Goal: Task Accomplishment & Management: Manage account settings

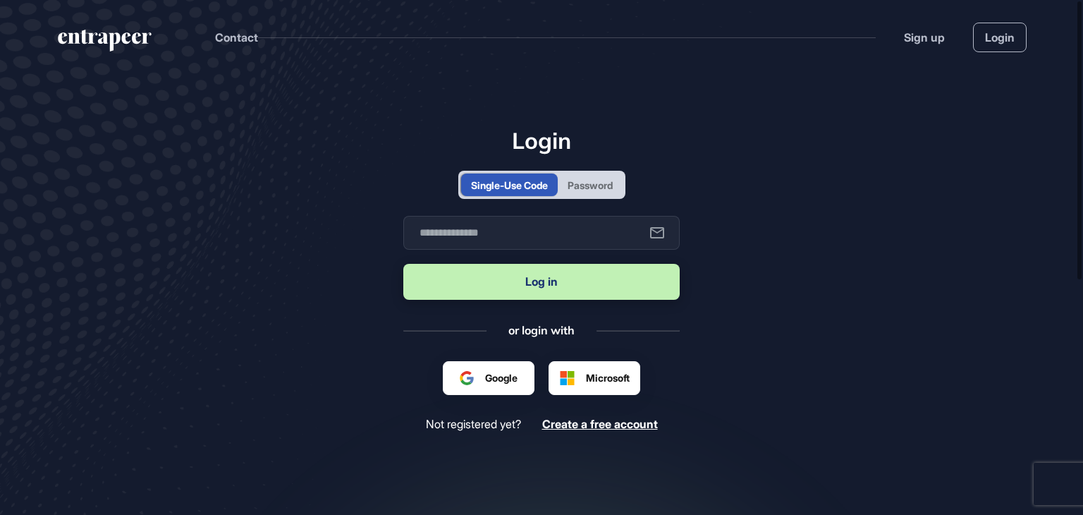
click at [617, 191] on div "Password" at bounding box center [590, 184] width 65 height 23
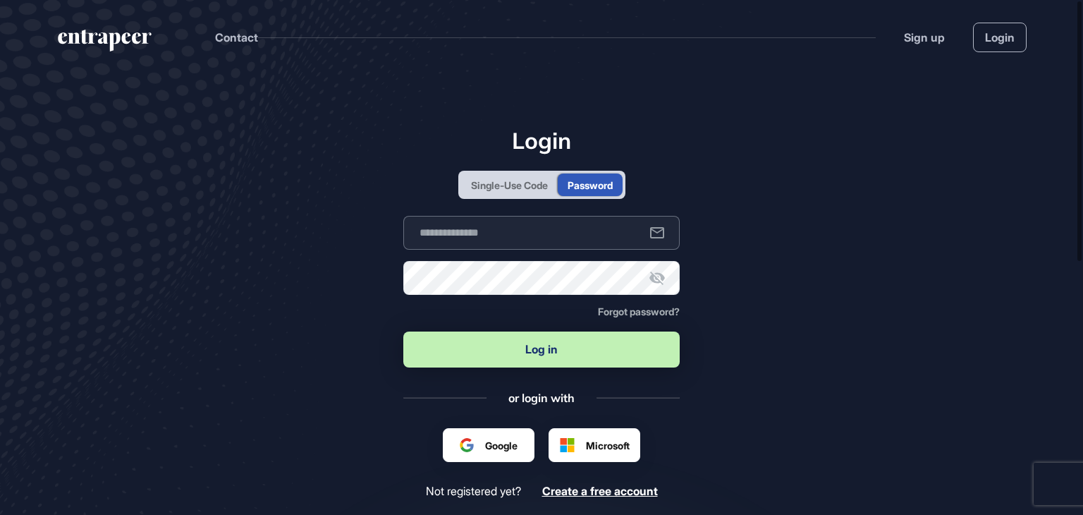
type input "**********"
click at [536, 347] on button "Log in" at bounding box center [541, 349] width 276 height 36
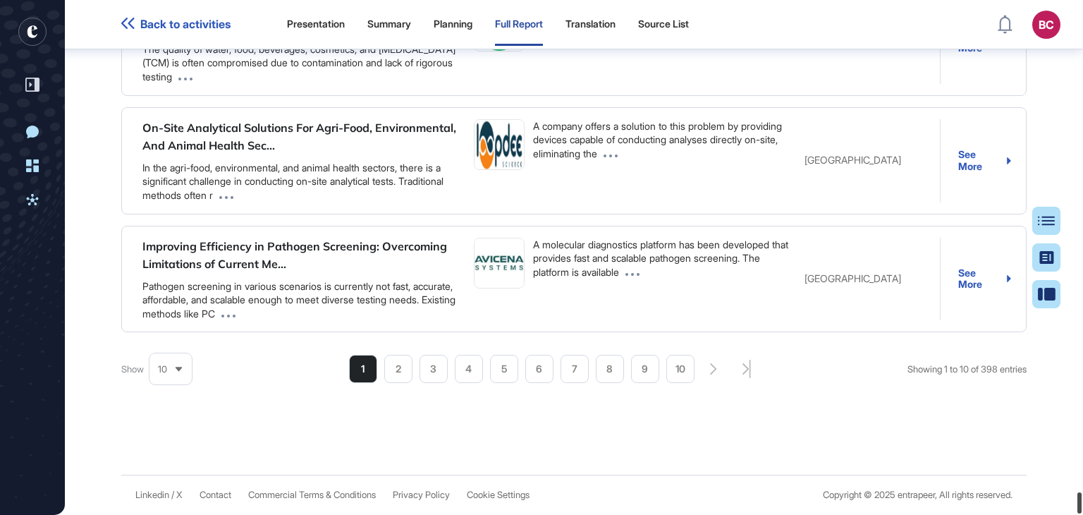
click at [1082, 514] on html "Back to activities Presentation Summary Planning Full Report Translation Source…" at bounding box center [541, 257] width 1083 height 515
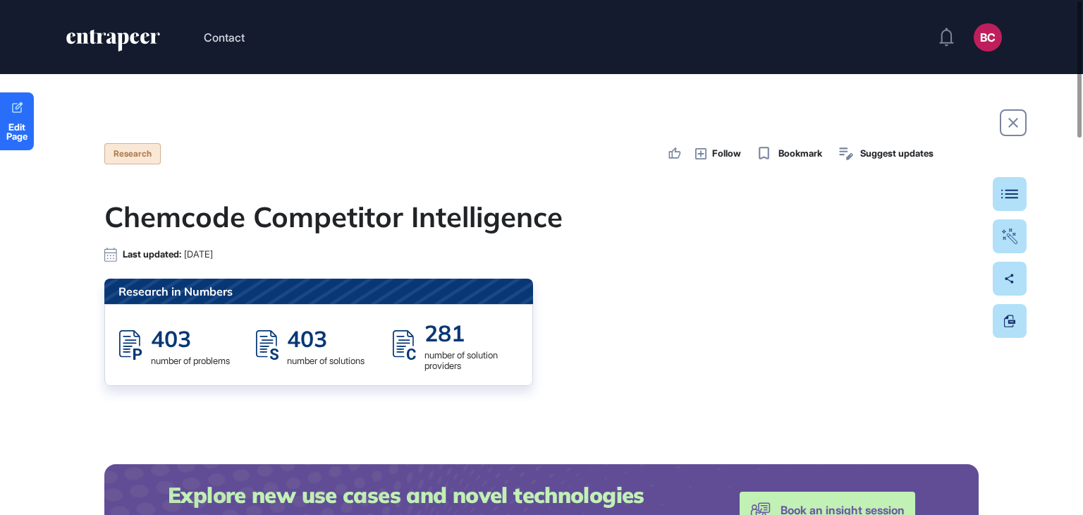
scroll to position [681, 0]
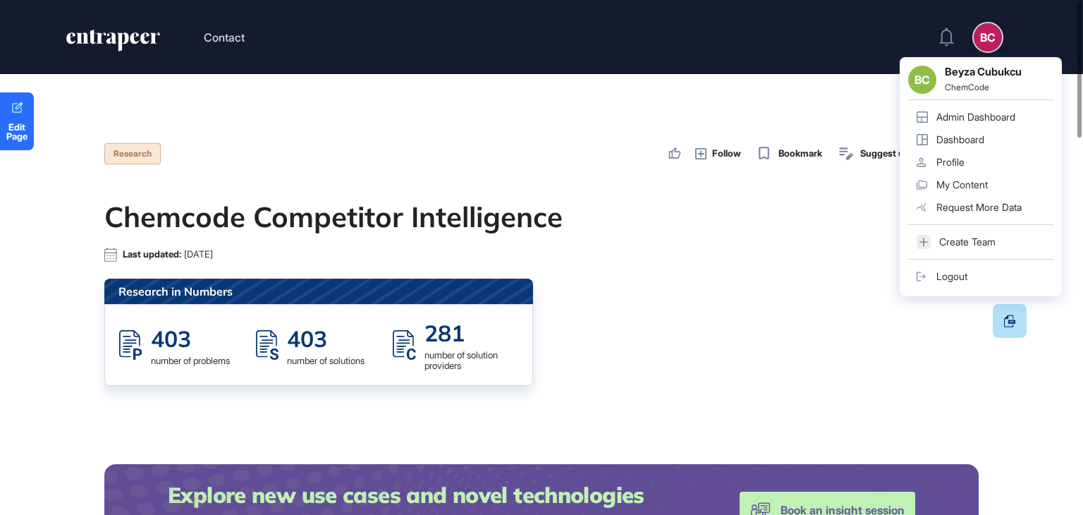
click at [994, 117] on div "Admin Dashboard" at bounding box center [975, 116] width 79 height 11
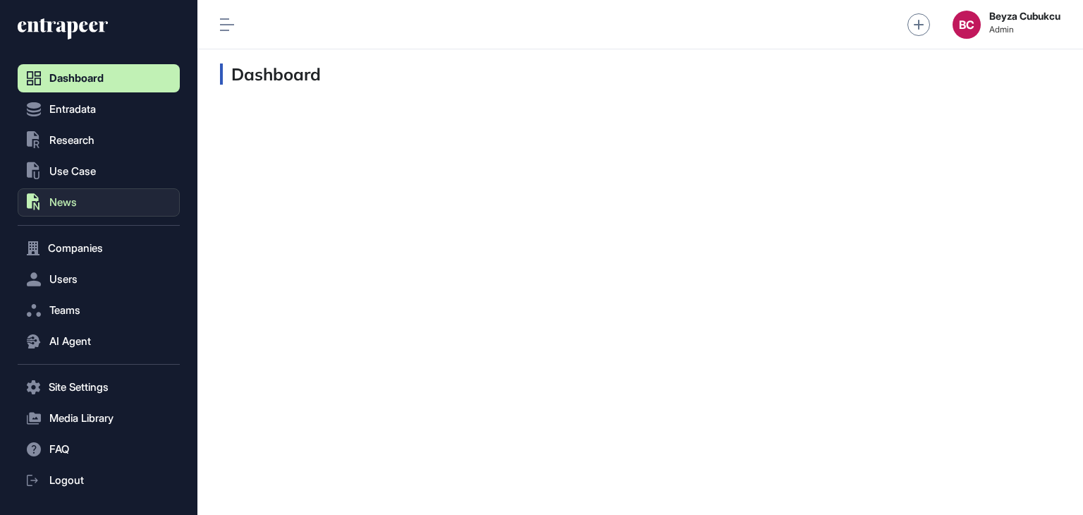
click at [85, 204] on button ".st0{fill:currentColor} News" at bounding box center [99, 202] width 162 height 28
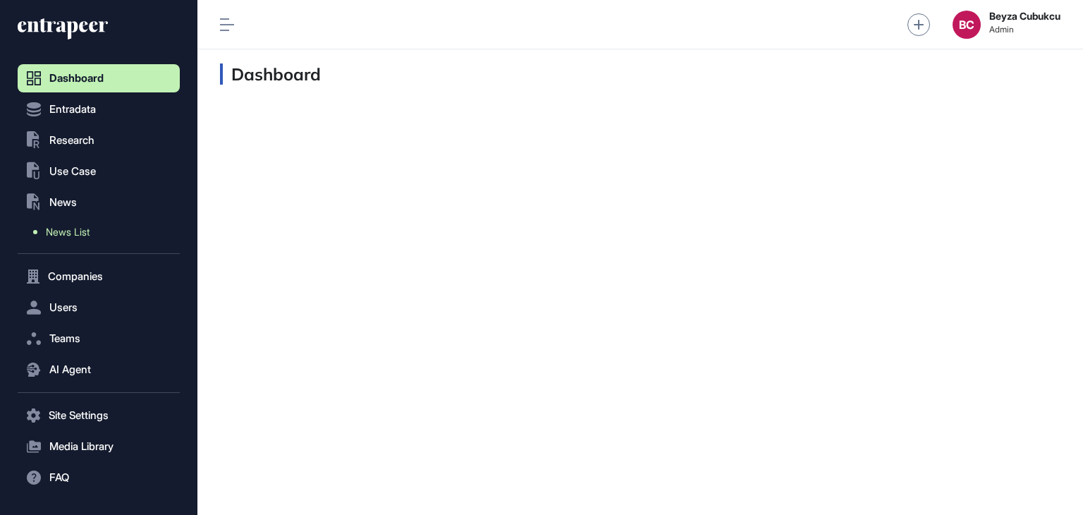
click at [73, 235] on span "News List" at bounding box center [68, 231] width 44 height 11
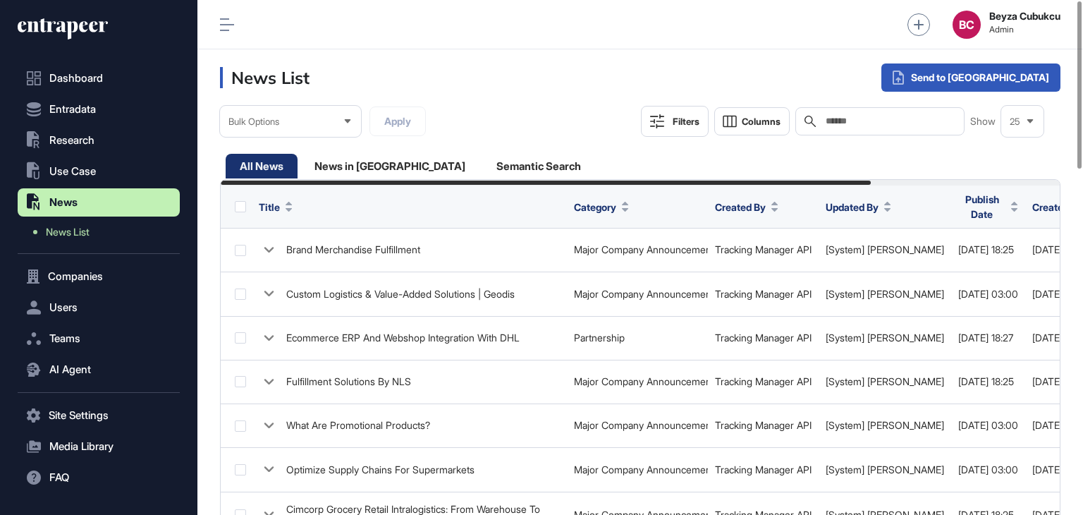
click at [848, 116] on input "text" at bounding box center [889, 121] width 131 height 11
paste input "******"
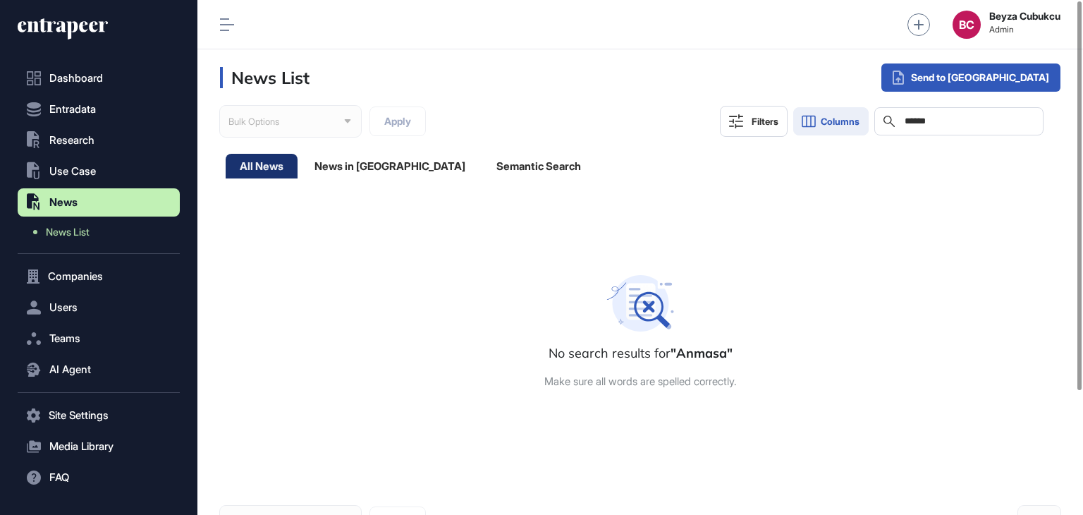
drag, startPoint x: 947, startPoint y: 119, endPoint x: 851, endPoint y: 113, distance: 96.1
click at [851, 113] on div "Filters Columns Search ******" at bounding box center [882, 121] width 324 height 31
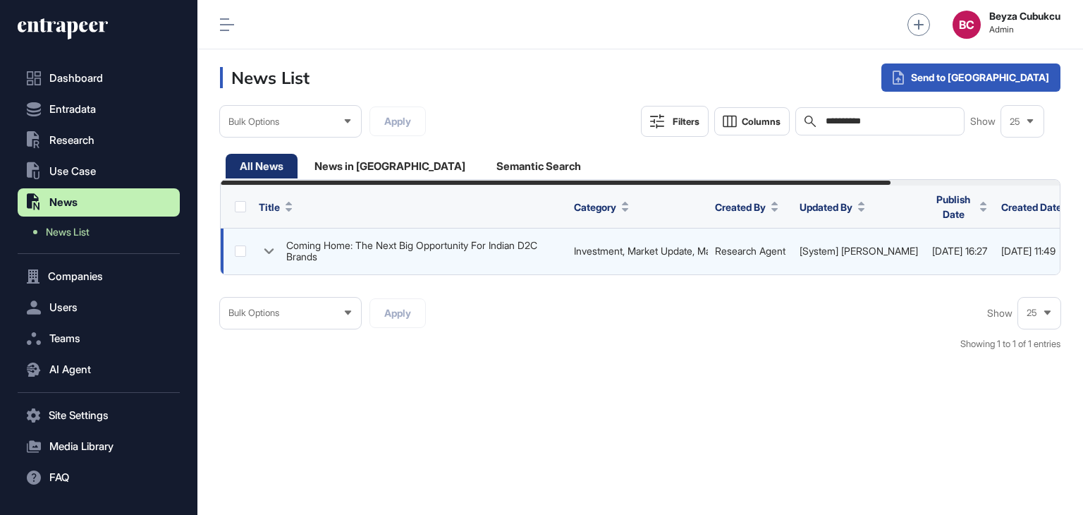
scroll to position [0, 211]
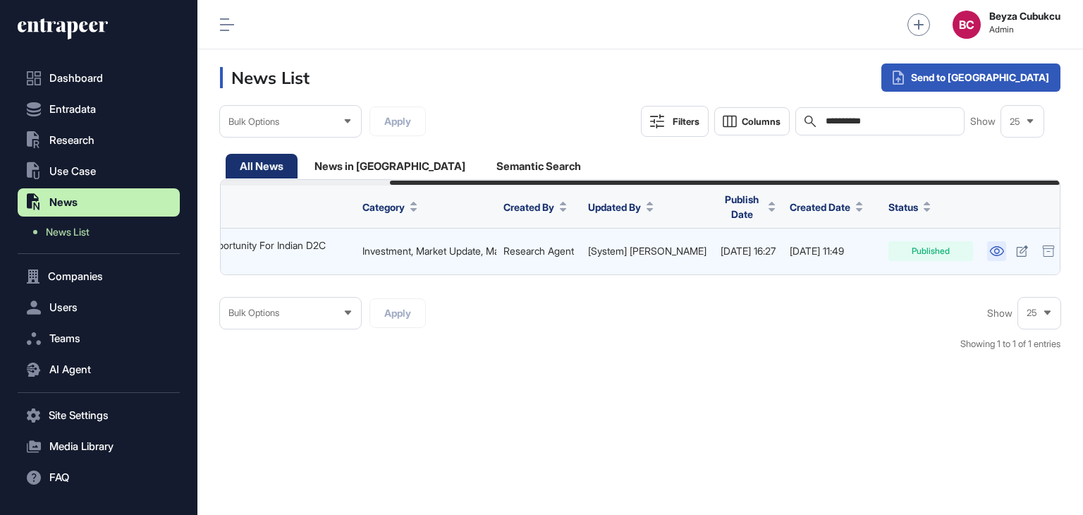
click at [989, 246] on icon at bounding box center [996, 251] width 15 height 10
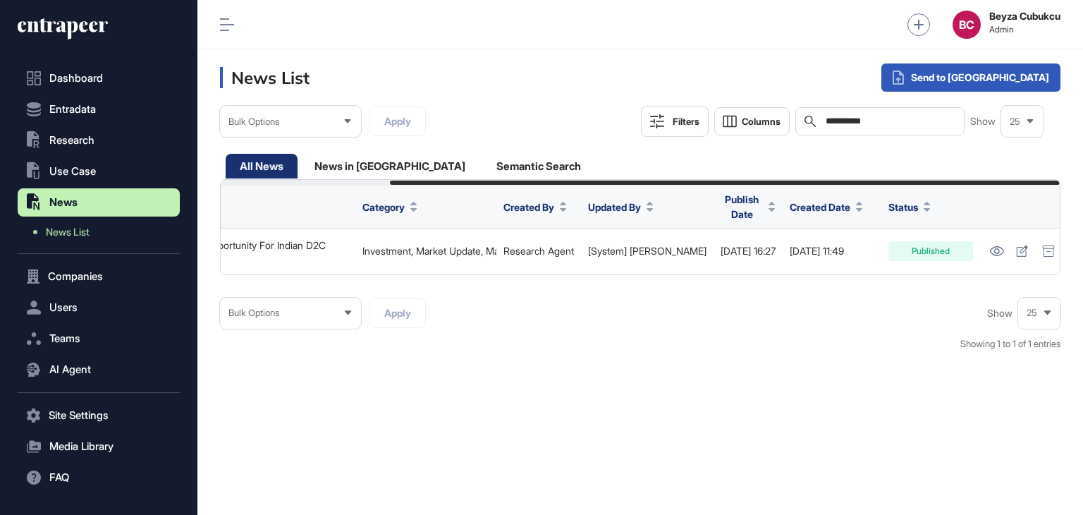
drag, startPoint x: 893, startPoint y: 123, endPoint x: 665, endPoint y: 119, distance: 227.7
click at [665, 119] on div "**********" at bounding box center [842, 121] width 402 height 31
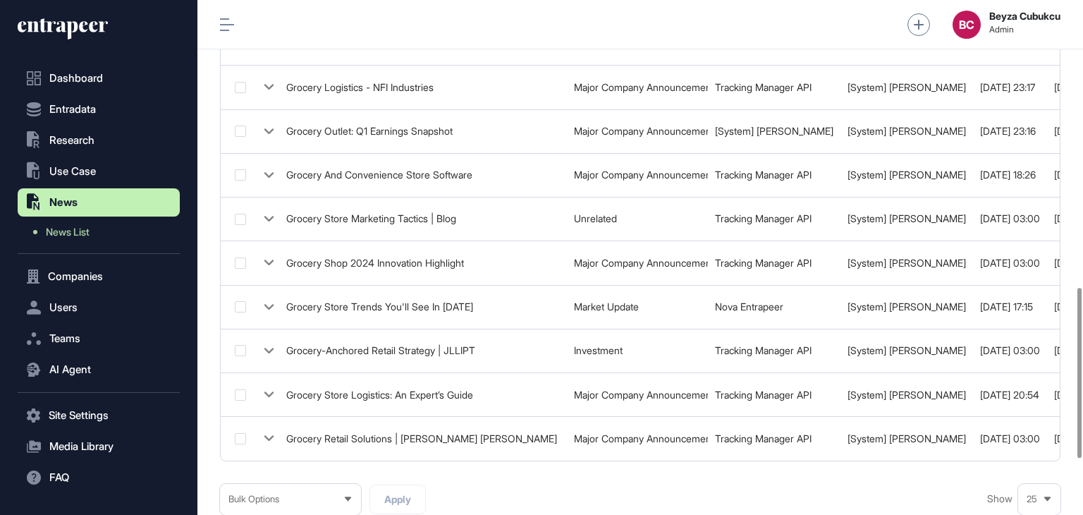
scroll to position [0, 245]
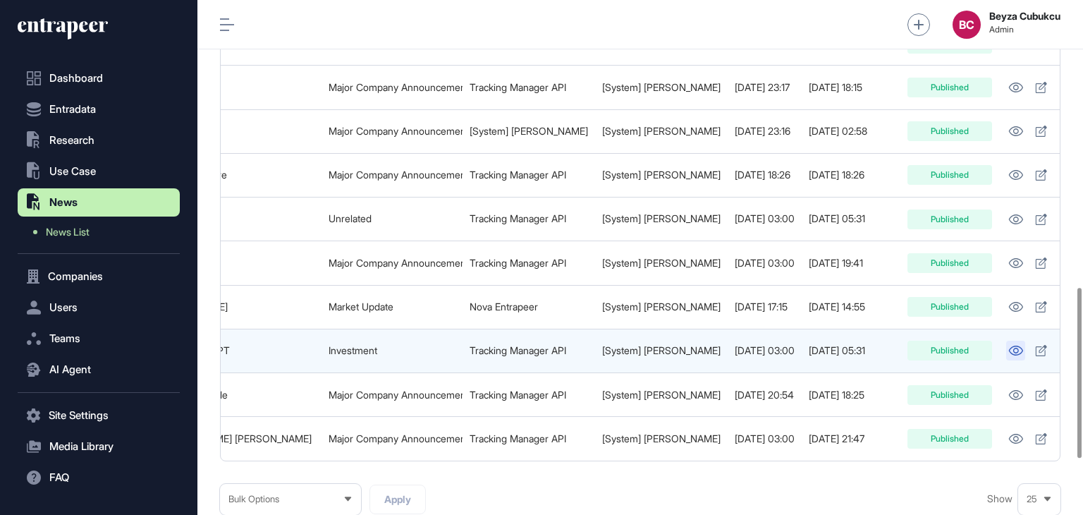
type input "*******"
click at [1006, 340] on link at bounding box center [1015, 350] width 19 height 20
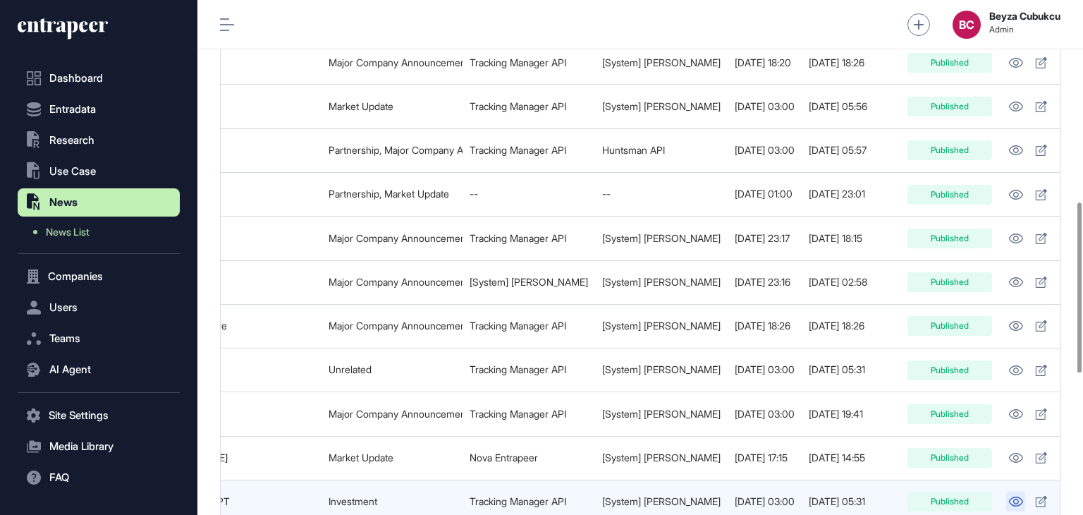
scroll to position [778, 0]
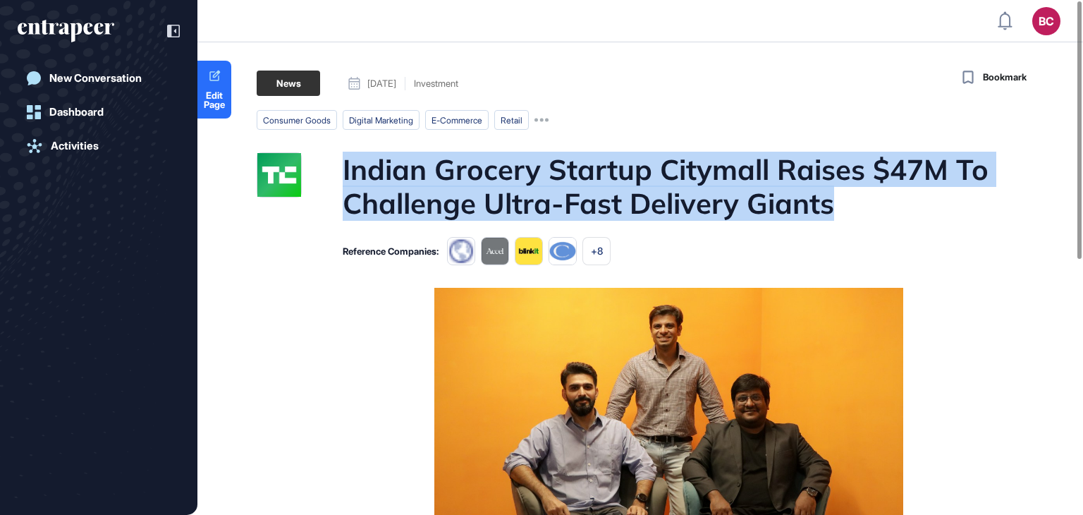
drag, startPoint x: 479, startPoint y: 149, endPoint x: 849, endPoint y: 209, distance: 374.8
click at [849, 209] on div "Indian Grocery Startup Citymall Raises $47M To Challenge Ultra-Fast Delivery Gi…" at bounding box center [624, 186] width 735 height 68
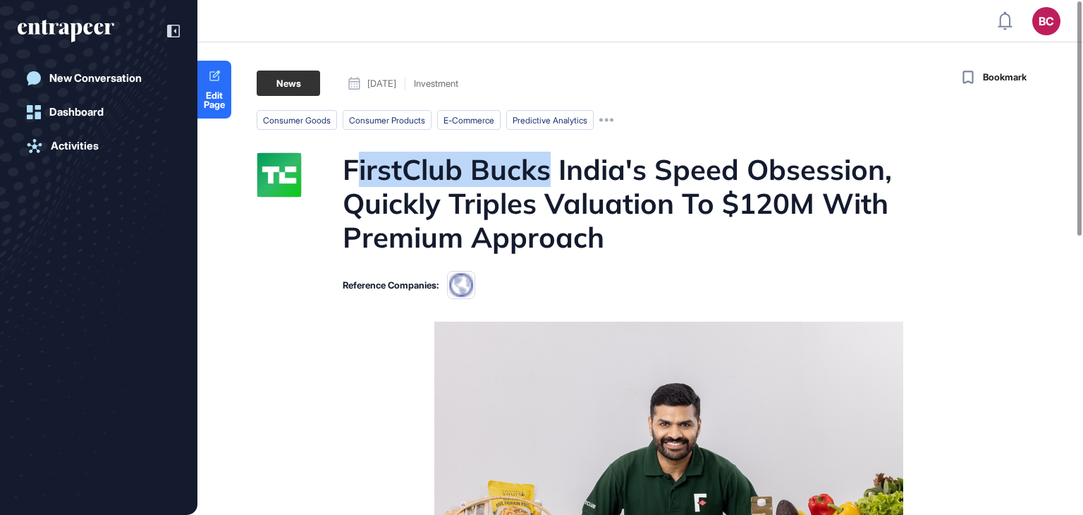
drag, startPoint x: 352, startPoint y: 181, endPoint x: 547, endPoint y: 178, distance: 195.3
click at [547, 178] on h1 "FirstClub Bucks India's Speed Obsession, Quickly Triples Valuation To $120M Wit…" at bounding box center [667, 202] width 649 height 101
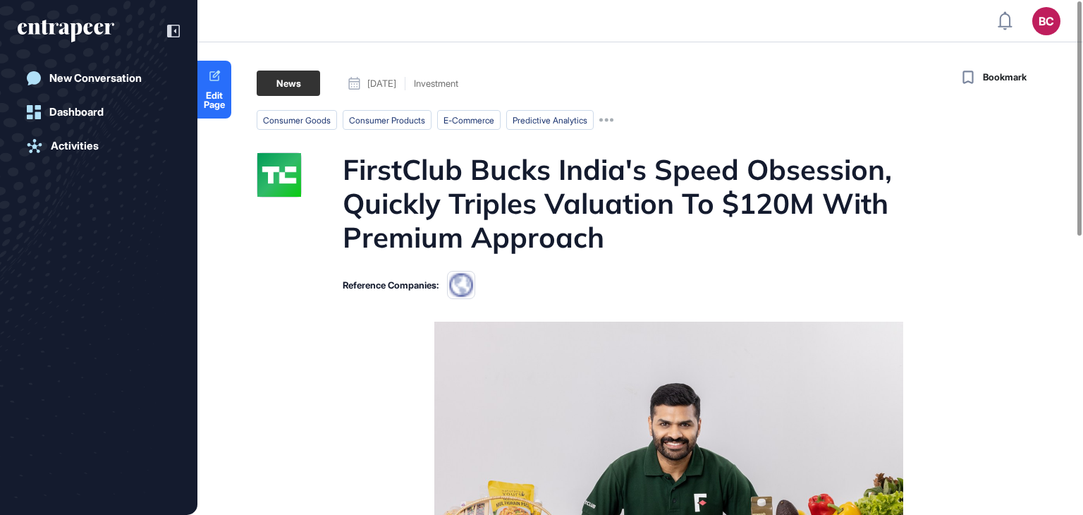
click at [610, 221] on h1 "FirstClub Bucks India's Speed Obsession, Quickly Triples Valuation To $120M Wit…" at bounding box center [667, 202] width 649 height 101
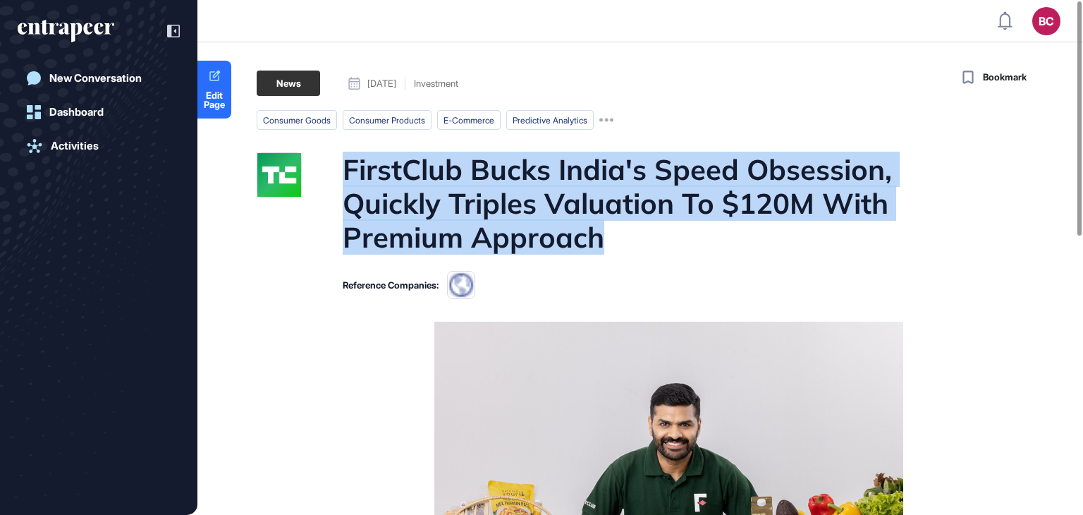
drag, startPoint x: 338, startPoint y: 161, endPoint x: 612, endPoint y: 246, distance: 286.3
click at [612, 246] on div "FirstClub Bucks India's Speed Obsession, Quickly Triples Valuation To $120M Wit…" at bounding box center [624, 202] width 735 height 101
copy h1 "FirstClub Bucks India's Speed Obsession, Quickly Triples Valuation To $120M Wit…"
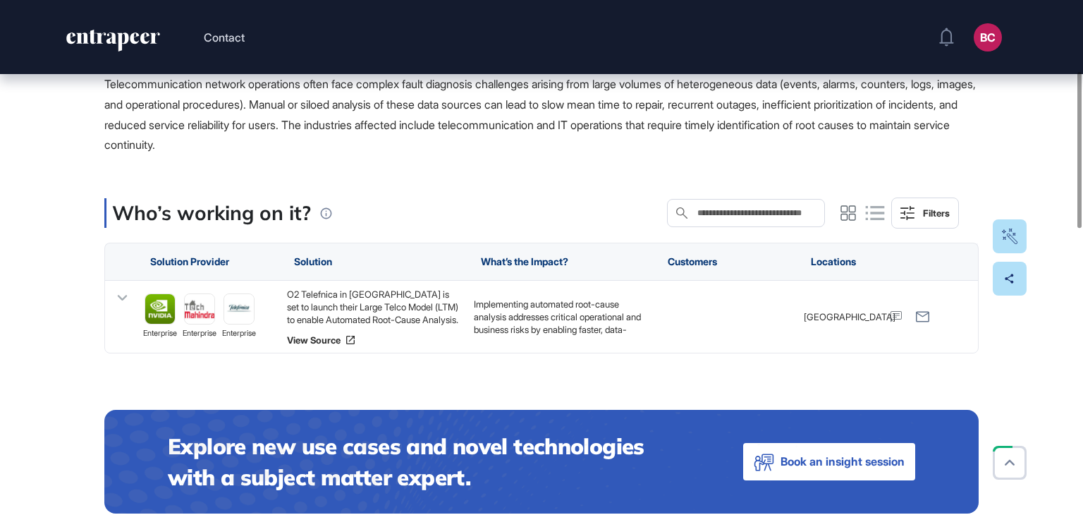
scroll to position [282, 0]
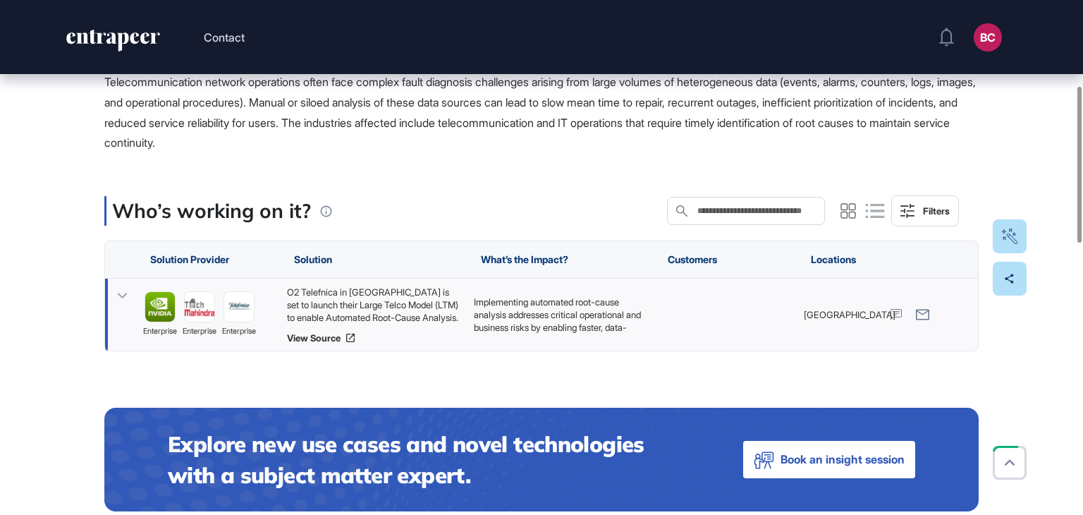
click at [353, 309] on div "O2 Telefnica in Germany is set to launch their Large Telco Model (LTM) to enabl…" at bounding box center [373, 304] width 173 height 38
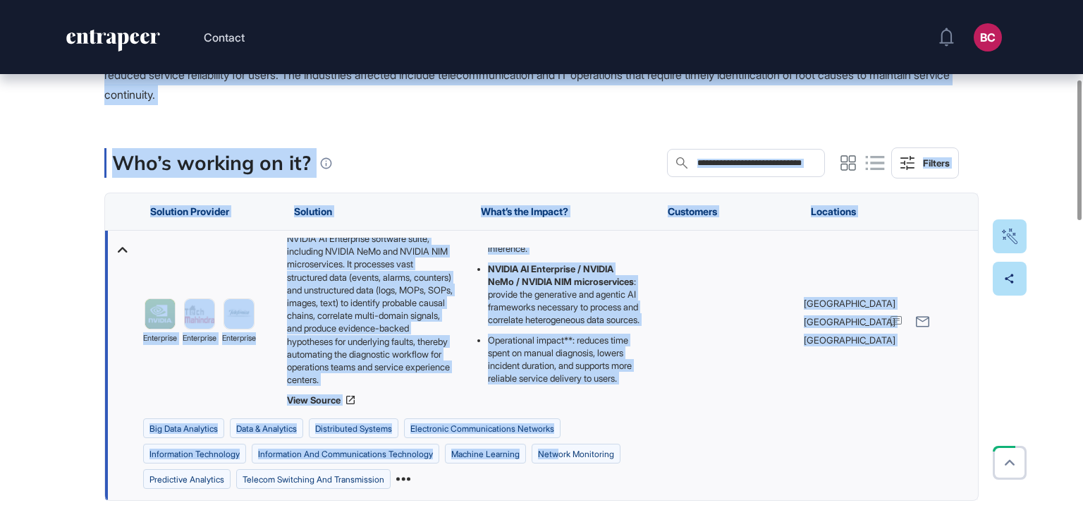
scroll to position [423, 0]
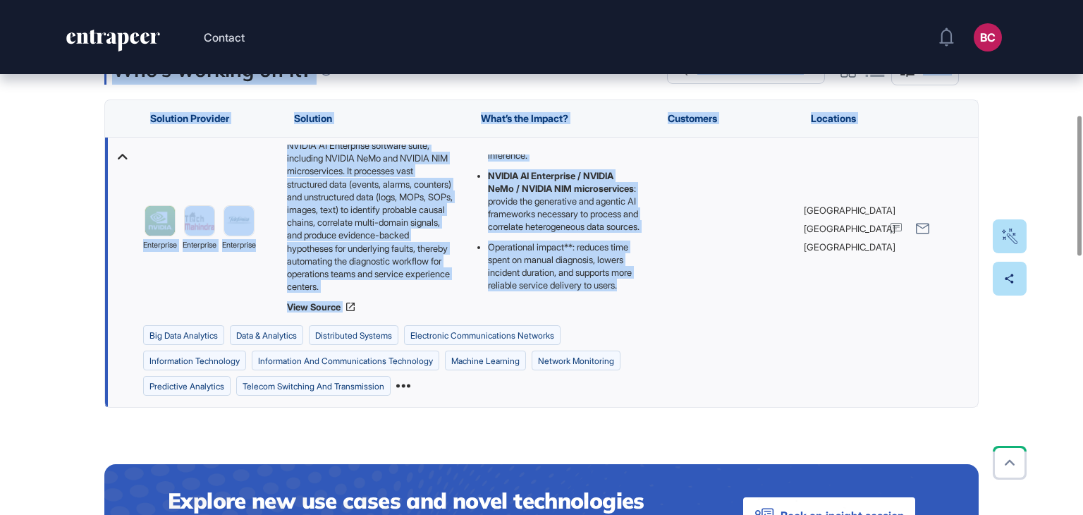
drag, startPoint x: 101, startPoint y: 242, endPoint x: 583, endPoint y: 291, distance: 484.6
copy main "Automating Root-Cause Analysis to Accelerate Telecom Network Fault Resolution a…"
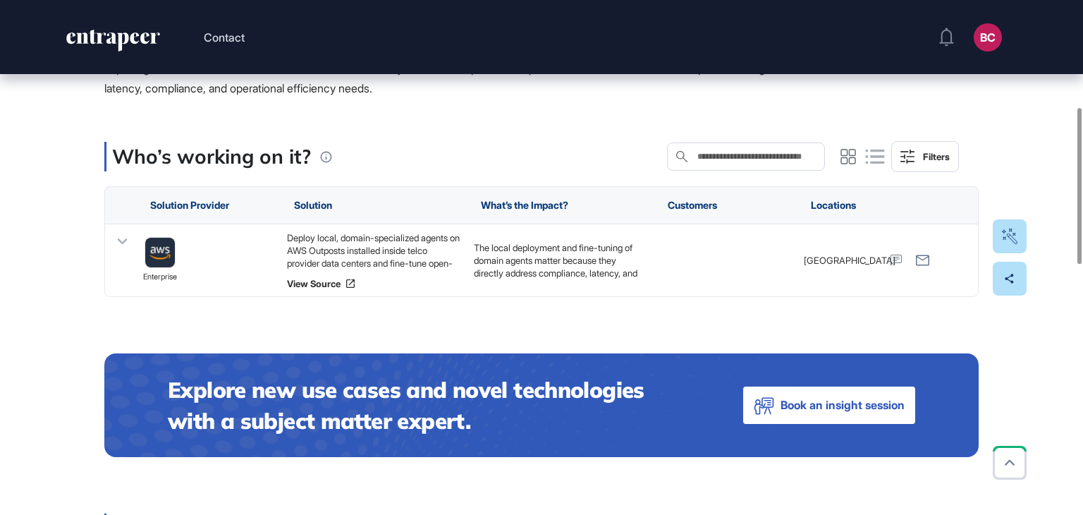
scroll to position [352, 0]
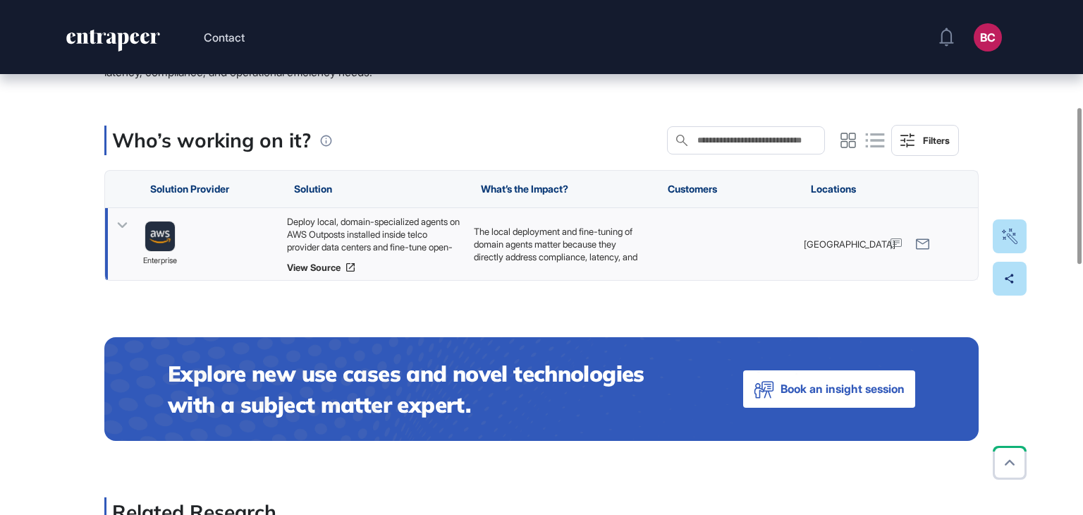
click at [403, 254] on div "Deploy local, domain-specialized agents on AWS Outposts installed inside telco …" at bounding box center [373, 244] width 173 height 58
click at [408, 240] on div "Deploy local, domain-specialized agents on AWS Outposts installed inside telco …" at bounding box center [373, 234] width 173 height 38
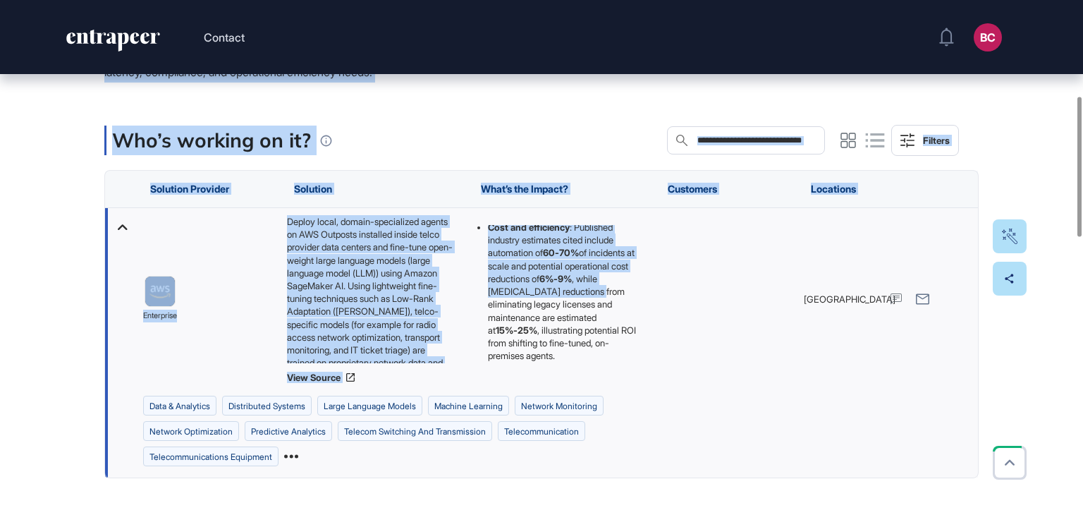
scroll to position [409, 0]
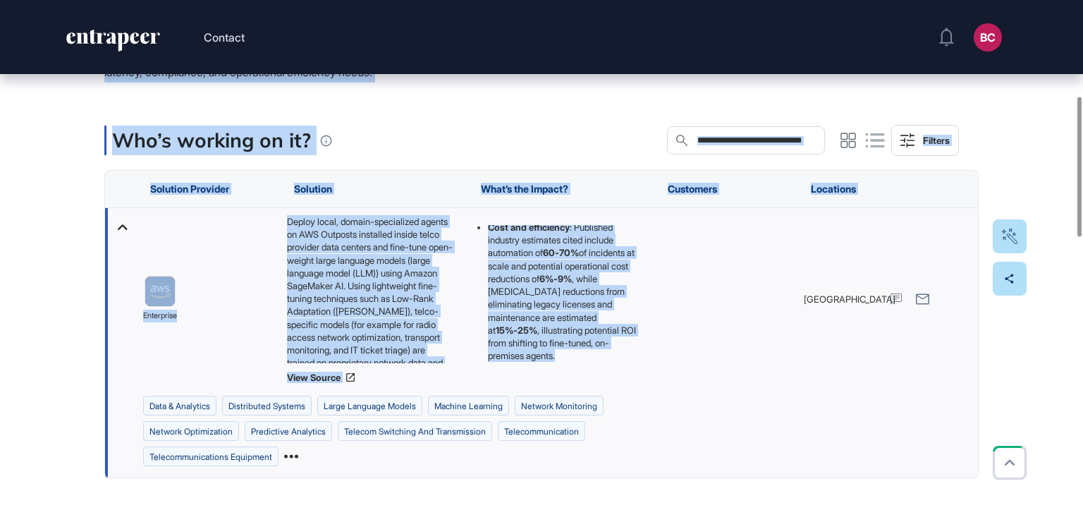
drag, startPoint x: 96, startPoint y: 238, endPoint x: 662, endPoint y: 370, distance: 581.3
copy main "Loremips Do-Sitametc AD Elitse do Eius Tempo Inci Utlaboreetd, Magnaal, eni Adm…"
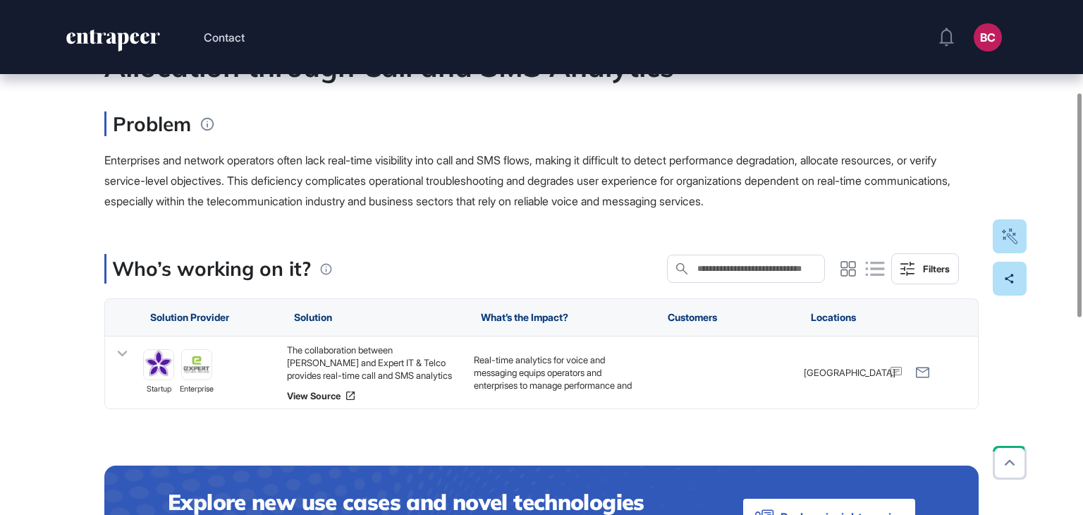
scroll to position [211, 0]
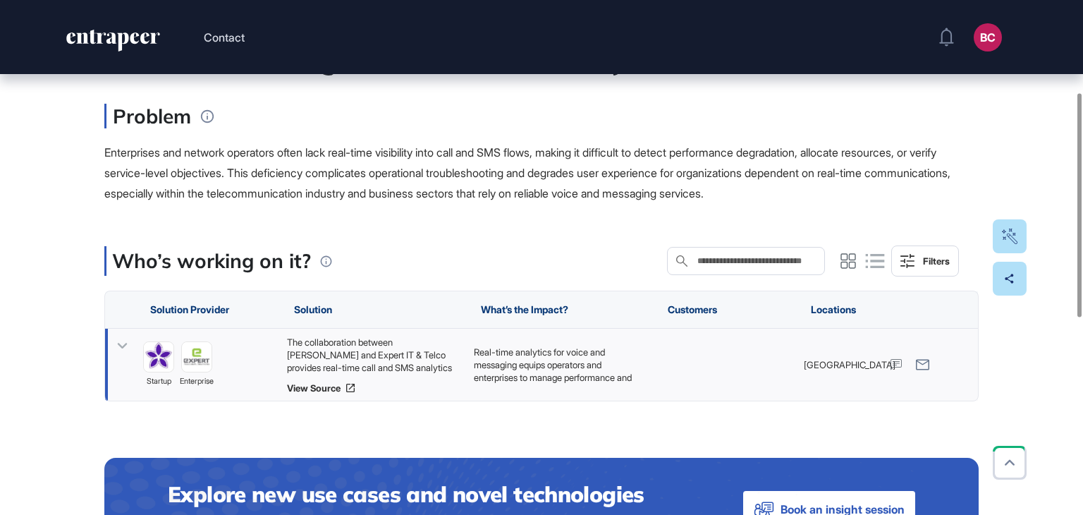
click at [375, 355] on div "The collaboration between [PERSON_NAME] and Expert IT & Telco provides real-tim…" at bounding box center [373, 354] width 173 height 38
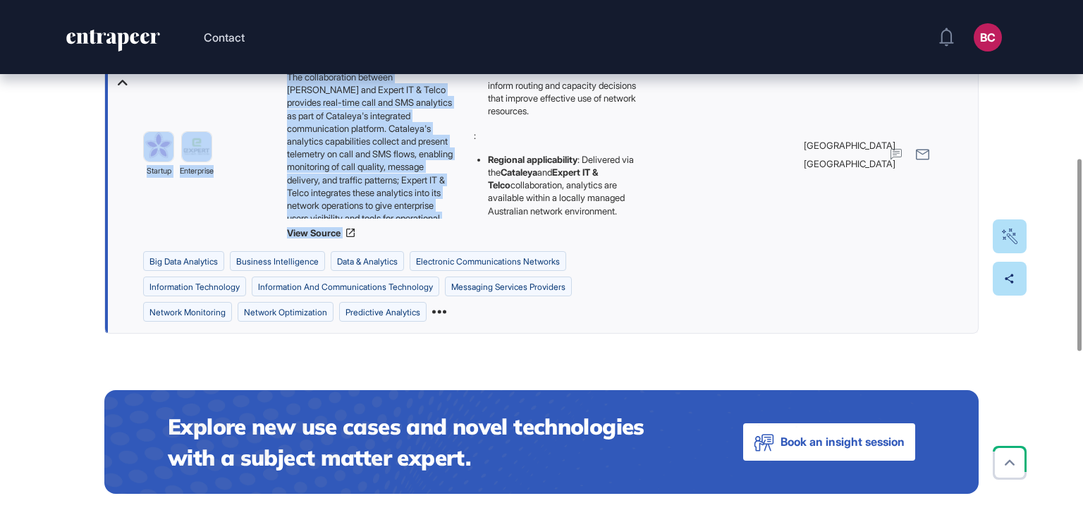
scroll to position [423, 0]
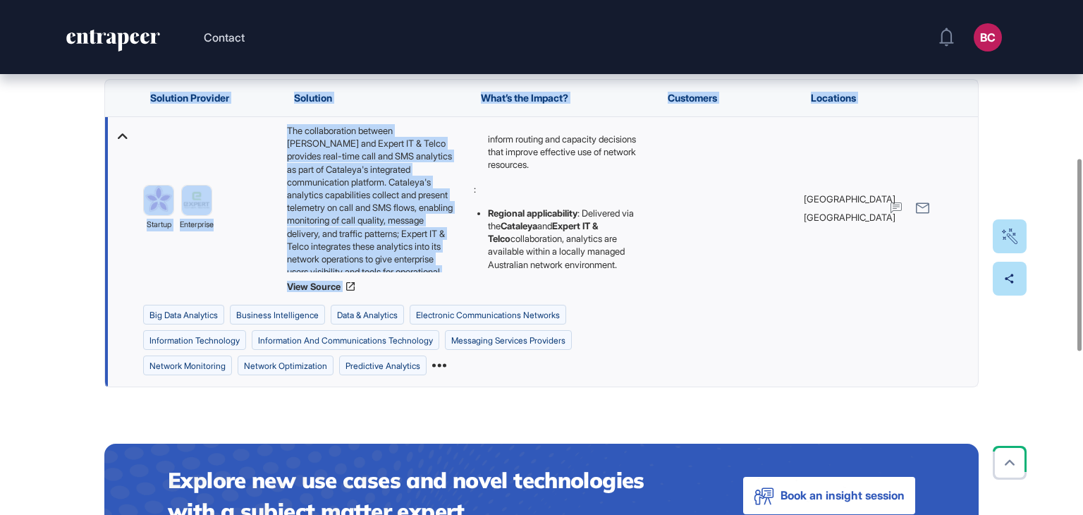
drag, startPoint x: 230, startPoint y: 242, endPoint x: 586, endPoint y: 273, distance: 358.0
click at [586, 273] on div "Edit Page Use Case Tag for Gameboard Build Partner Invest Acquire big data anal…" at bounding box center [541, 282] width 1083 height 1262
copy main "Enhancing Real-Time Operational Visibility and Resource Allocation through Call…"
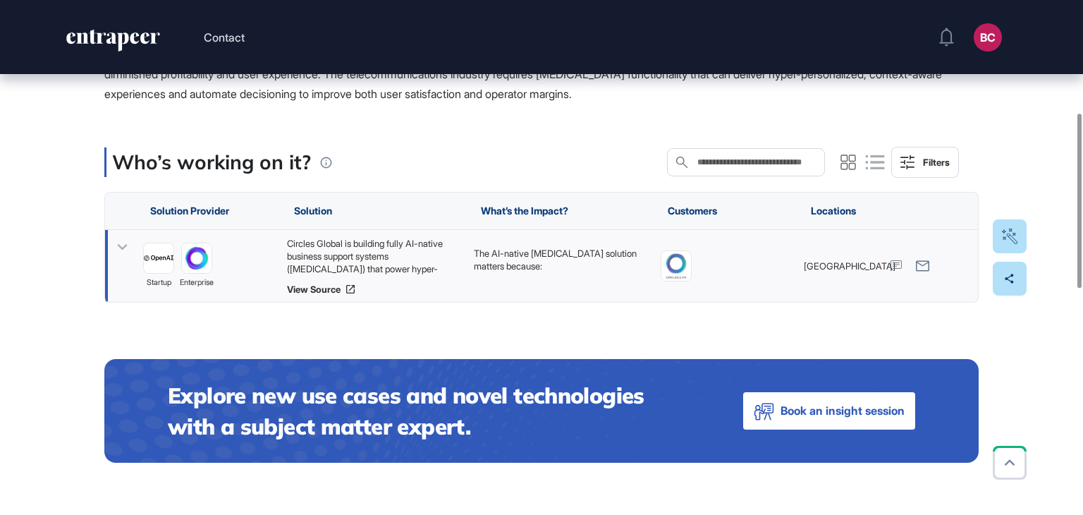
scroll to position [352, 0]
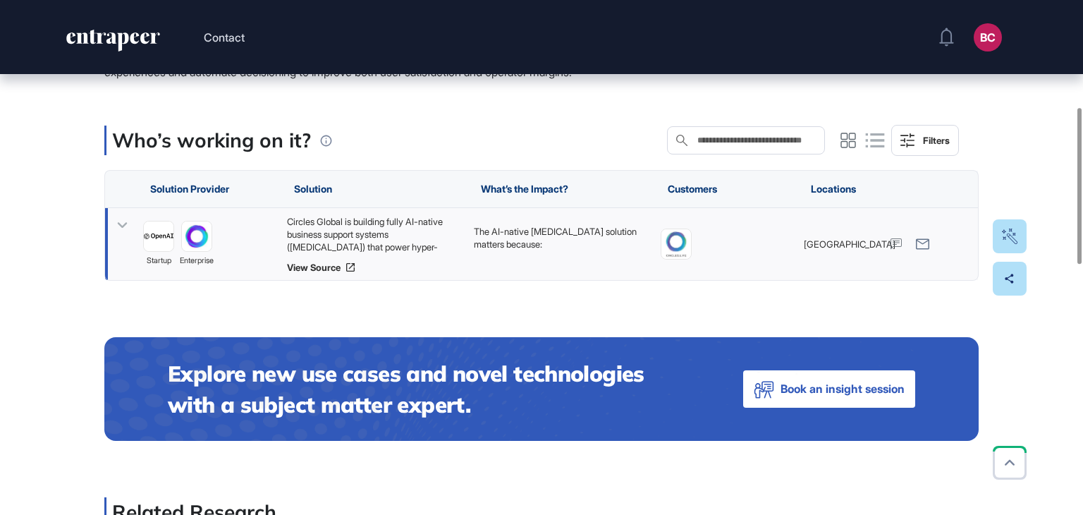
click at [362, 239] on div "Circles Global is building fully AI-native business support systems (BSS) that …" at bounding box center [373, 234] width 173 height 38
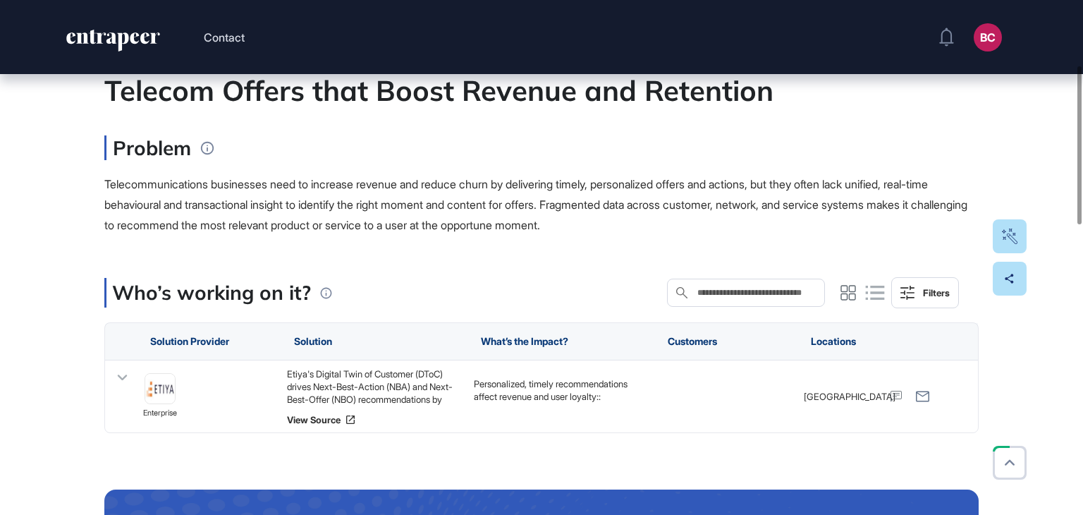
scroll to position [211, 0]
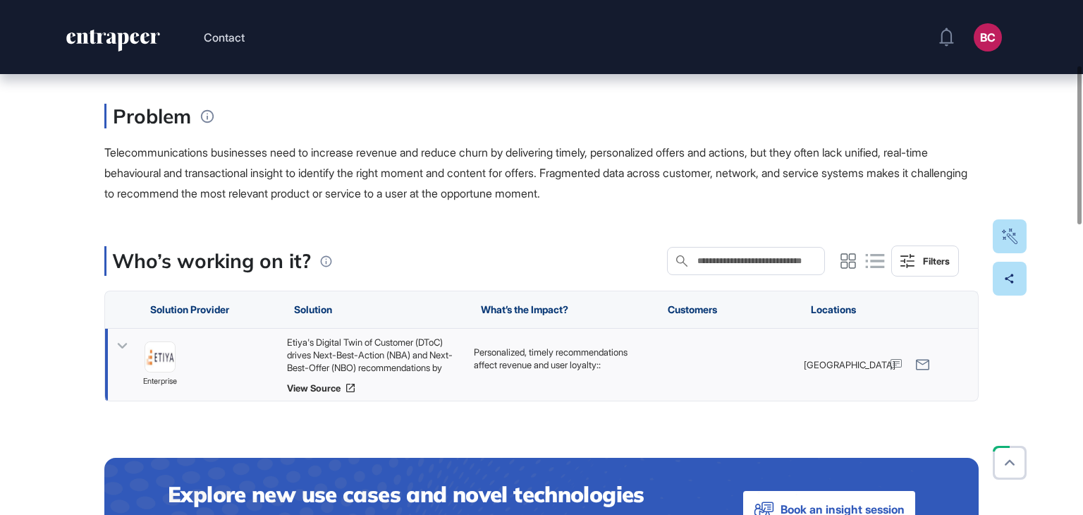
click at [330, 342] on div "Etiya's Digital Twin of Customer (DToC) drives Next-Best-Action (NBA) and Next-…" at bounding box center [373, 354] width 173 height 38
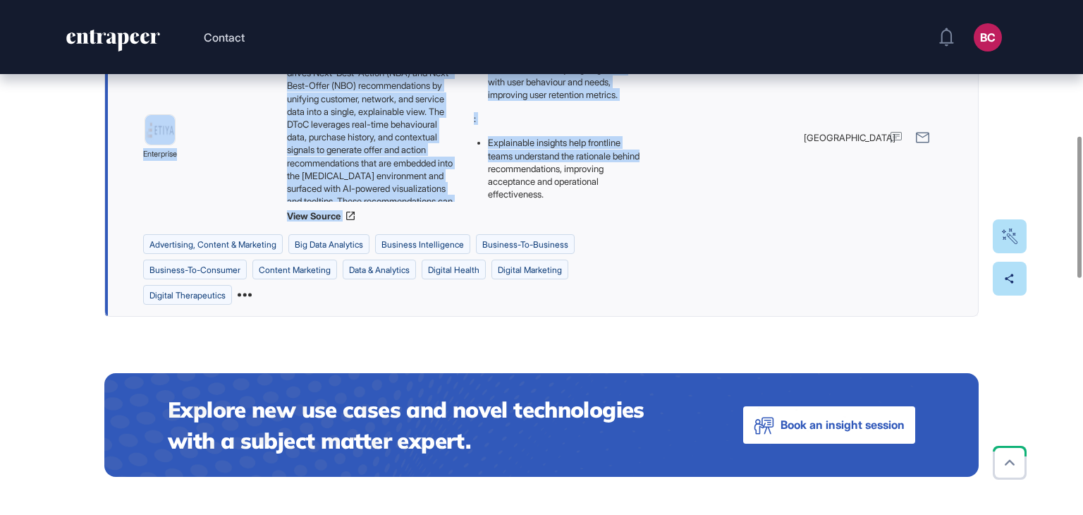
scroll to position [189, 0]
drag, startPoint x: 97, startPoint y: 239, endPoint x: 572, endPoint y: 189, distance: 477.7
click at [572, 189] on div "Edit Page Use Case Tag for Gameboard Build Partner Invest Acquire advertising, …" at bounding box center [541, 458] width 1083 height 1755
copy main "Overcoming Fragmented Data to Deliver Real-Time Personalized Telecom Offers tha…"
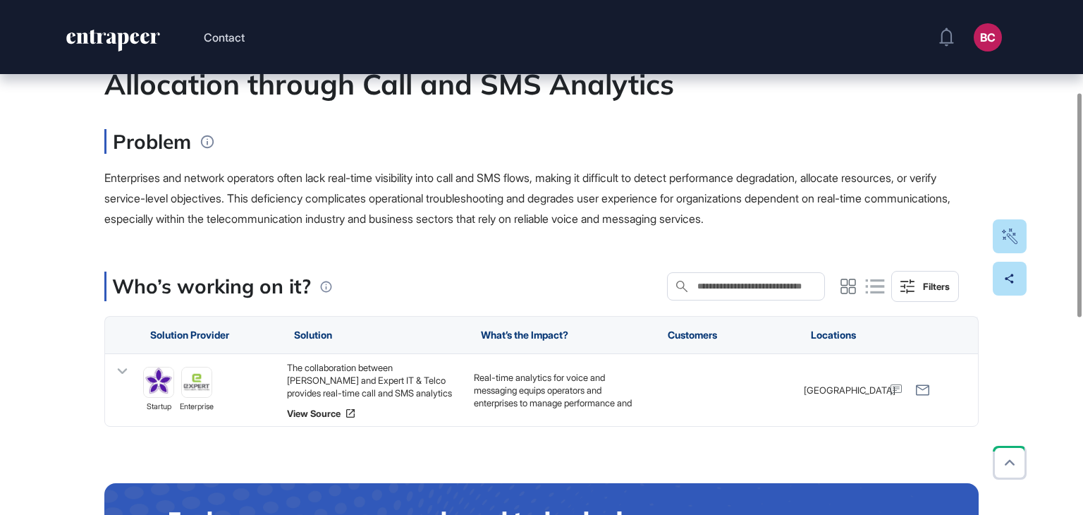
scroll to position [211, 0]
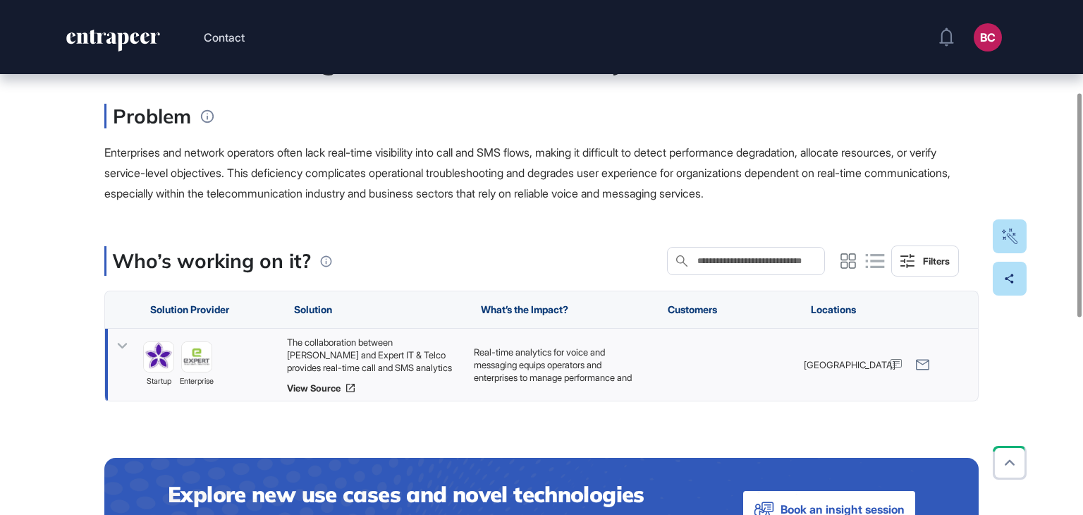
click at [326, 345] on div "The collaboration between Cataleya and Expert IT & Telco provides real-time cal…" at bounding box center [373, 354] width 173 height 38
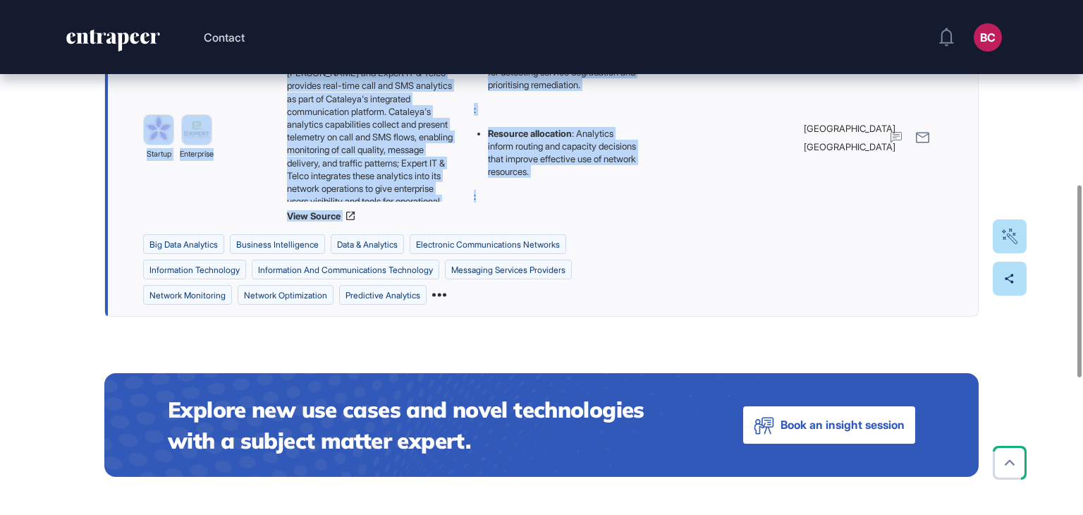
scroll to position [189, 0]
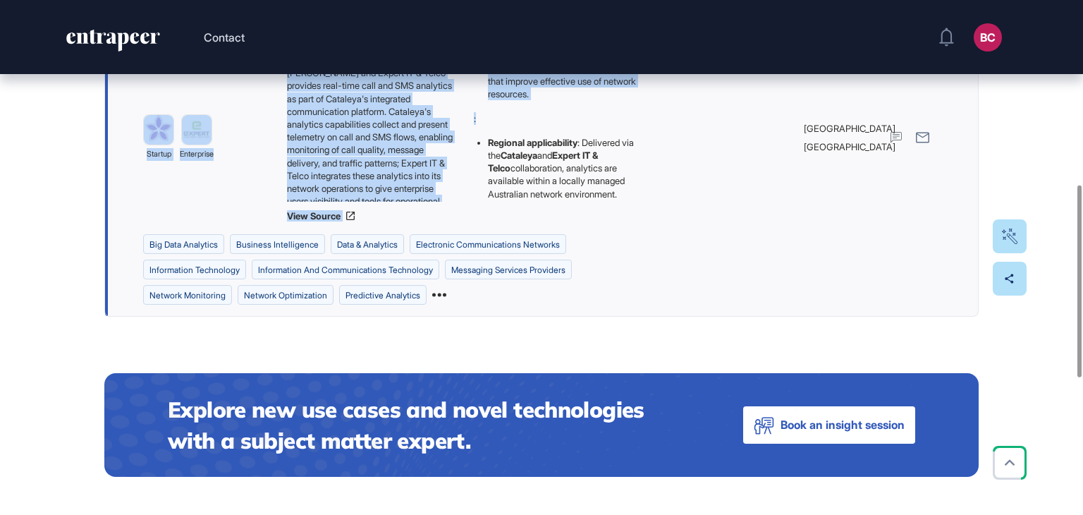
drag, startPoint x: 135, startPoint y: 235, endPoint x: 567, endPoint y: 188, distance: 433.9
click at [567, 188] on div "Edit Page Use Case Tag for Gameboard Build Partner Invest Acquire big data anal…" at bounding box center [541, 212] width 1083 height 1262
copy main "Enhancing Real-Time Operational Visibility and Resource Allocation through Call…"
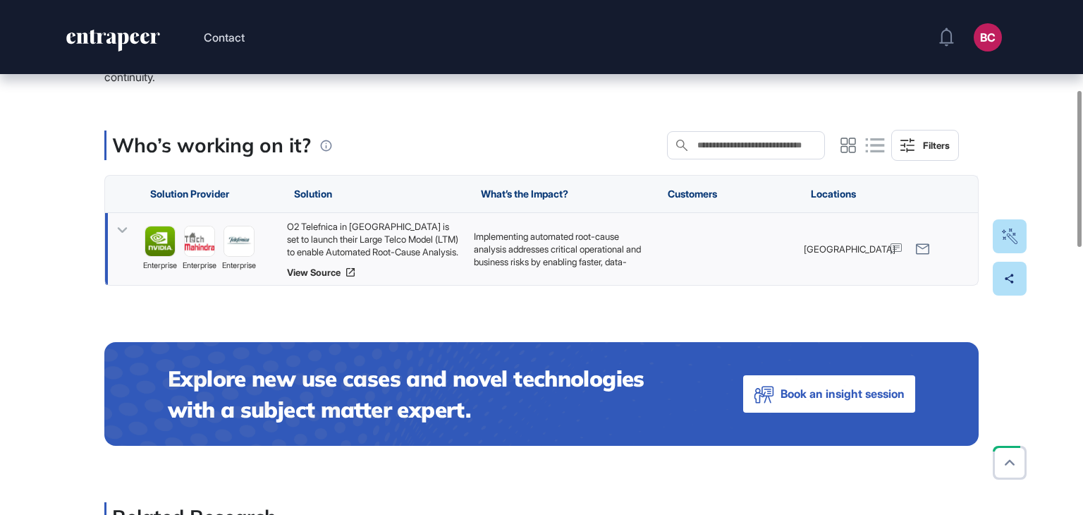
scroll to position [352, 0]
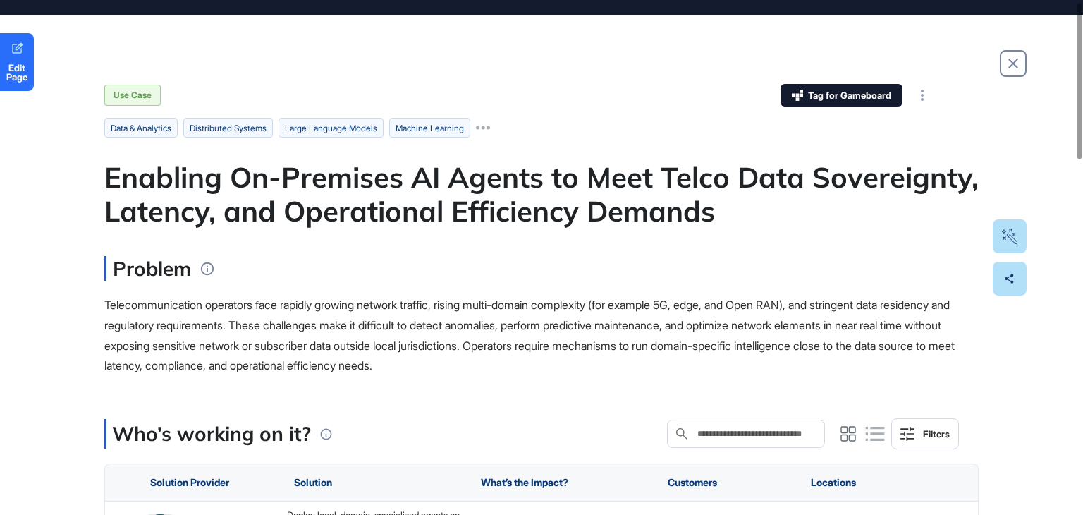
scroll to position [282, 0]
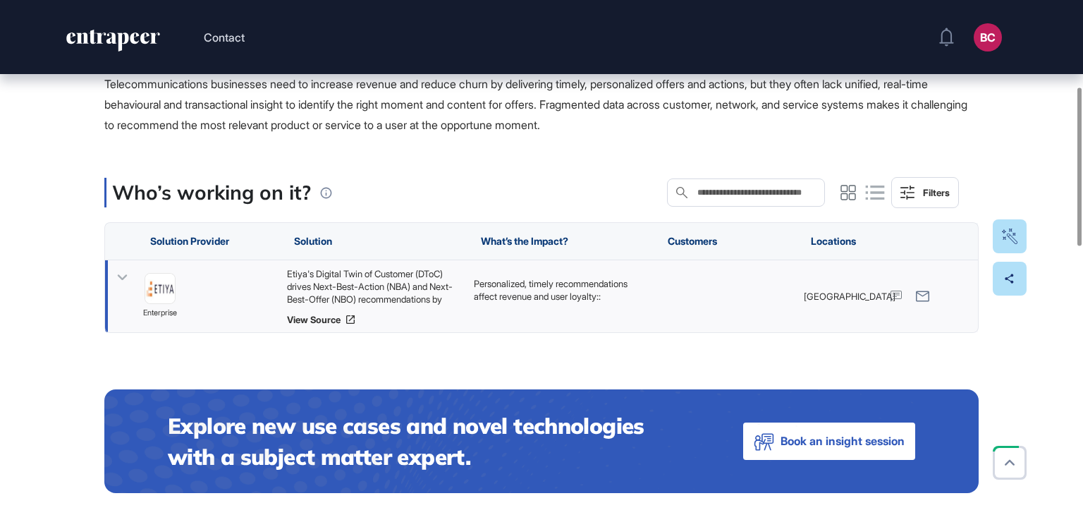
scroll to position [282, 0]
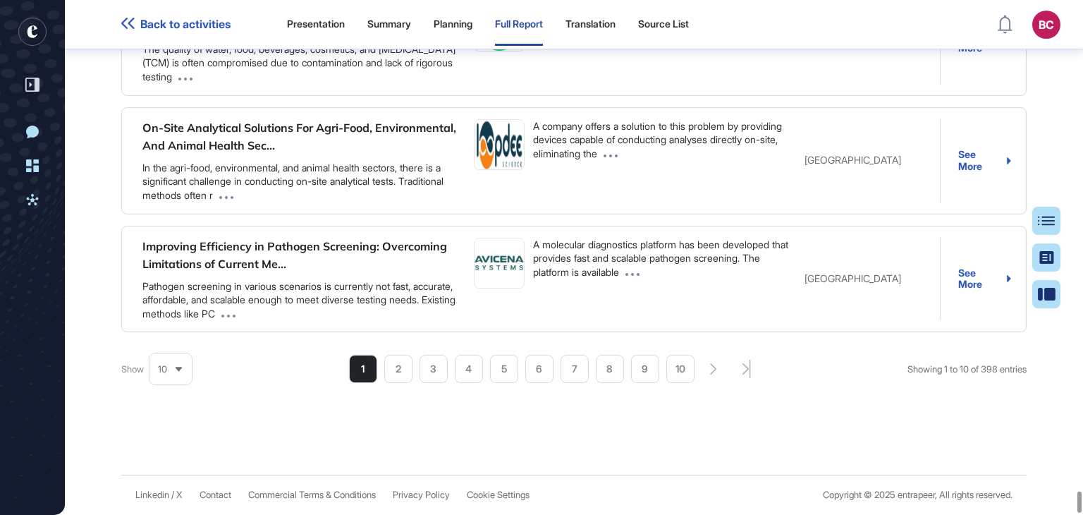
scroll to position [128674, 0]
click at [169, 370] on div "10" at bounding box center [170, 368] width 42 height 27
click at [169, 336] on li "75" at bounding box center [171, 335] width 34 height 28
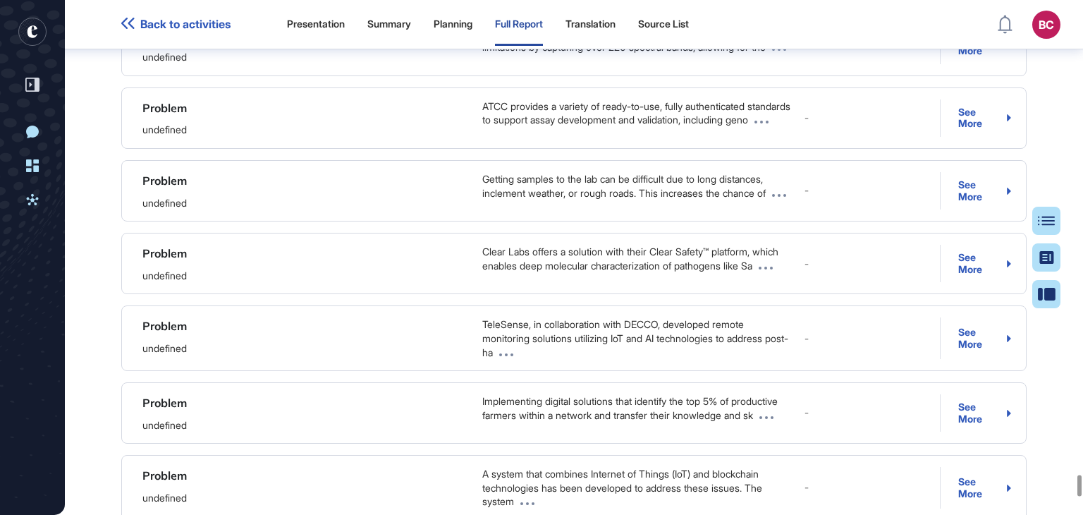
scroll to position [128674, 0]
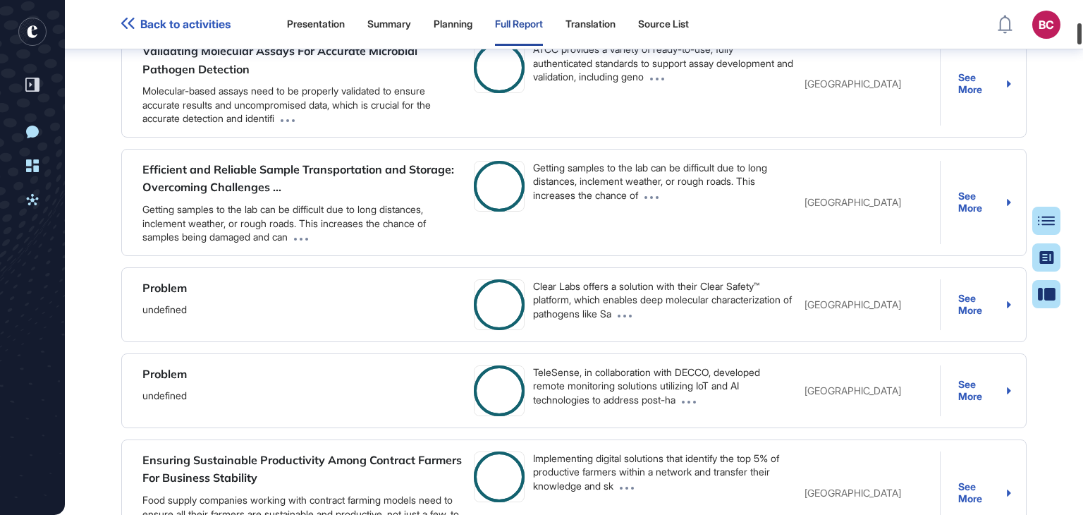
drag, startPoint x: 1079, startPoint y: 480, endPoint x: 1082, endPoint y: 3, distance: 477.2
click at [1081, 23] on div at bounding box center [1079, 33] width 4 height 21
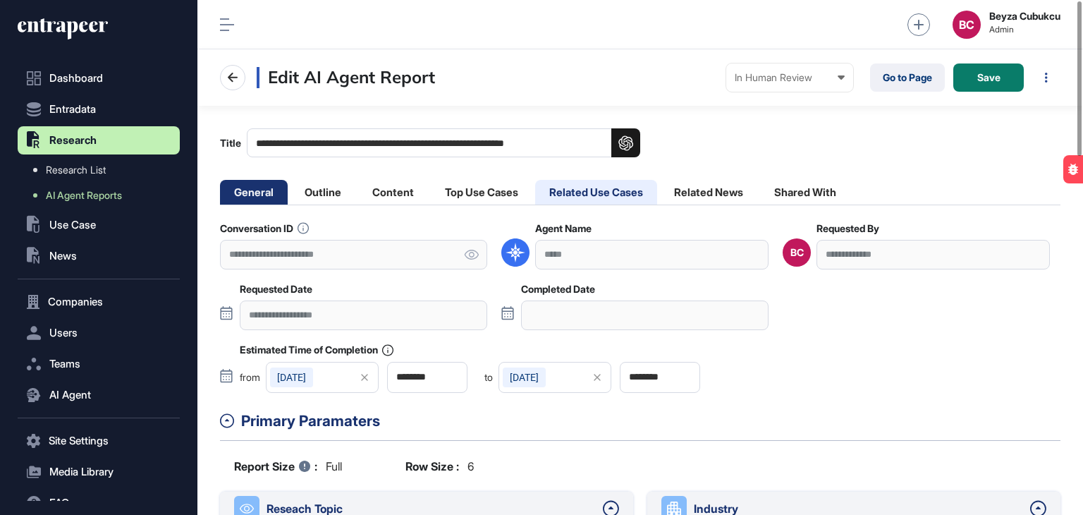
click at [562, 190] on li "Related Use Cases" at bounding box center [596, 192] width 122 height 25
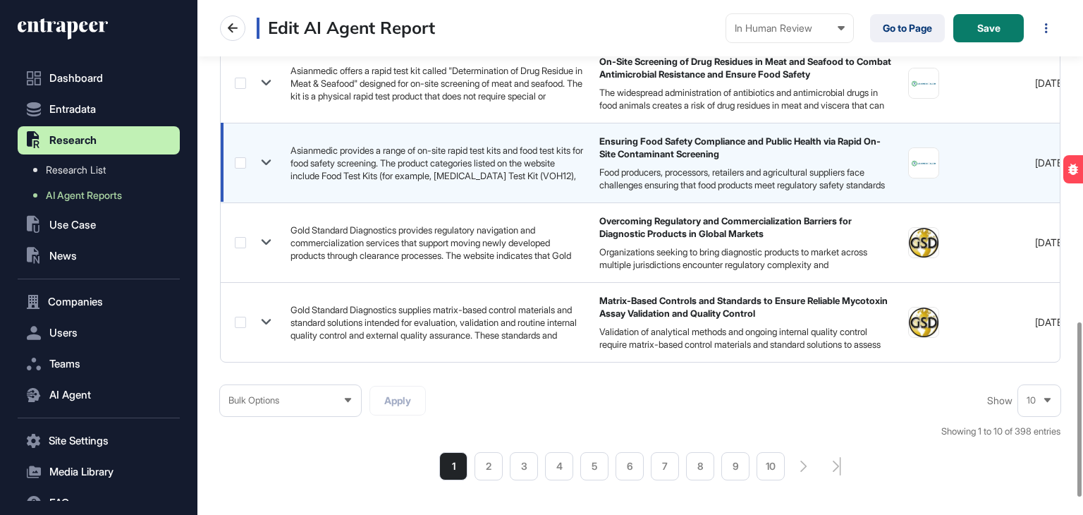
scroll to position [1001, 0]
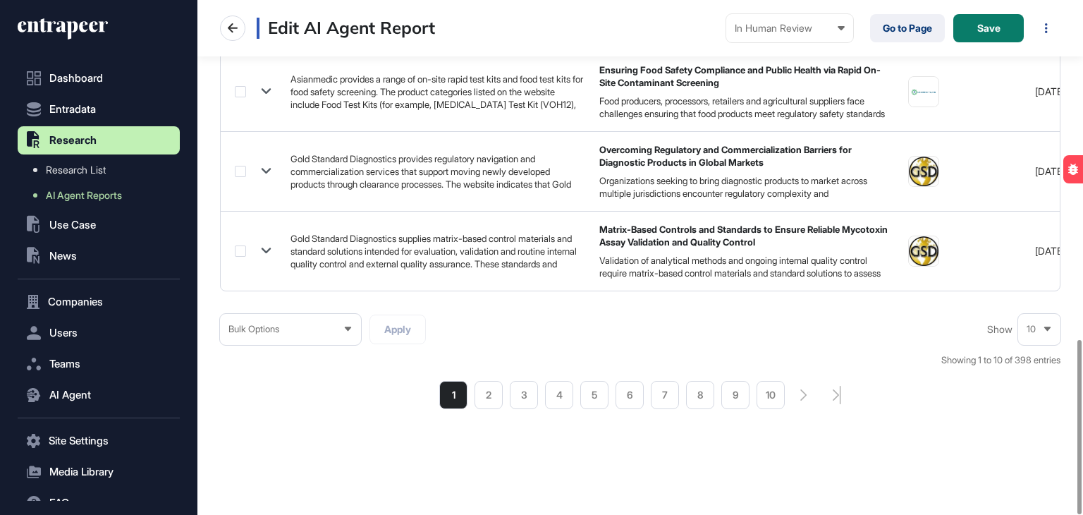
click at [1057, 324] on div "10" at bounding box center [1039, 328] width 42 height 27
click at [1032, 300] on li "100" at bounding box center [1039, 304] width 34 height 28
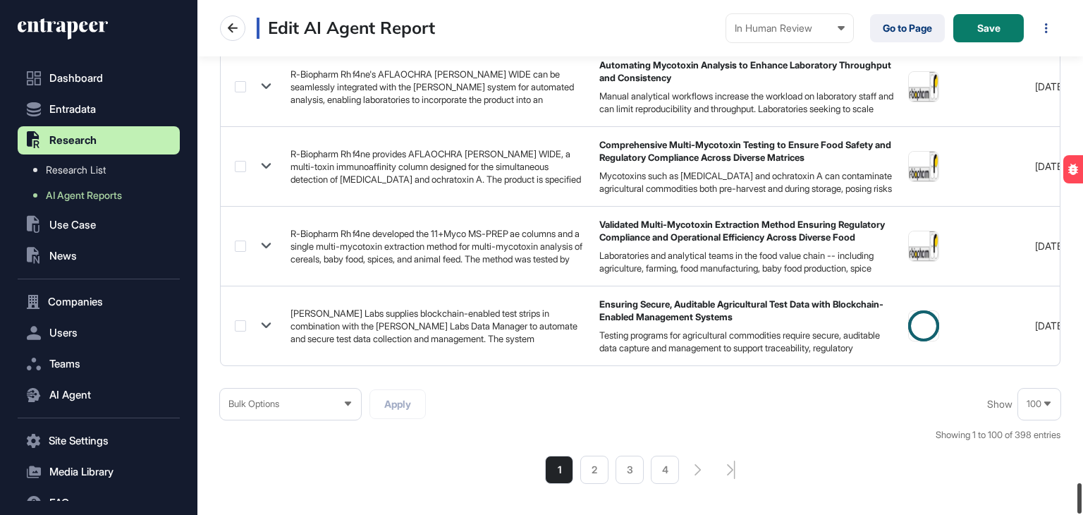
scroll to position [8156, 0]
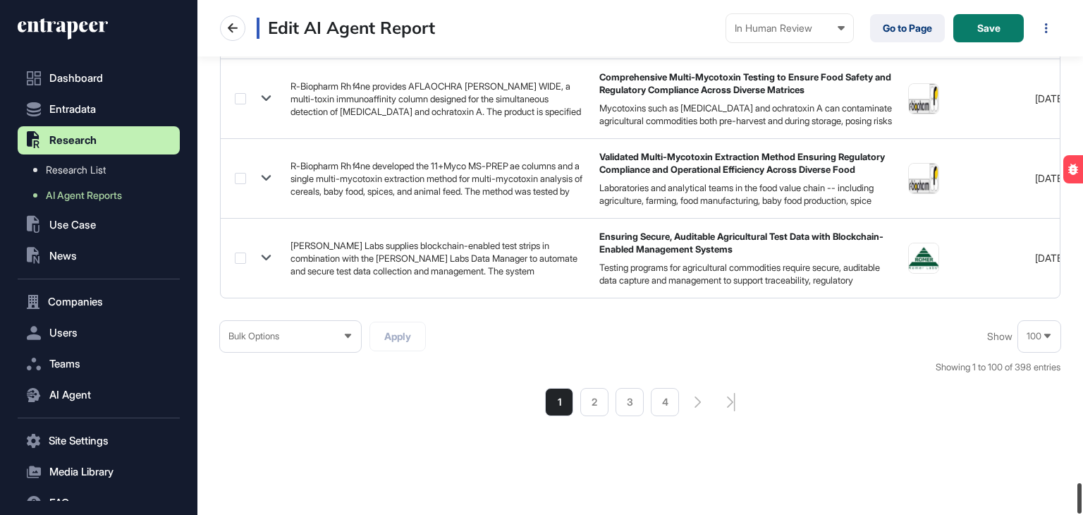
drag, startPoint x: 1082, startPoint y: 328, endPoint x: 1073, endPoint y: 514, distance: 186.3
click at [1073, 514] on html "**********" at bounding box center [541, 257] width 1083 height 515
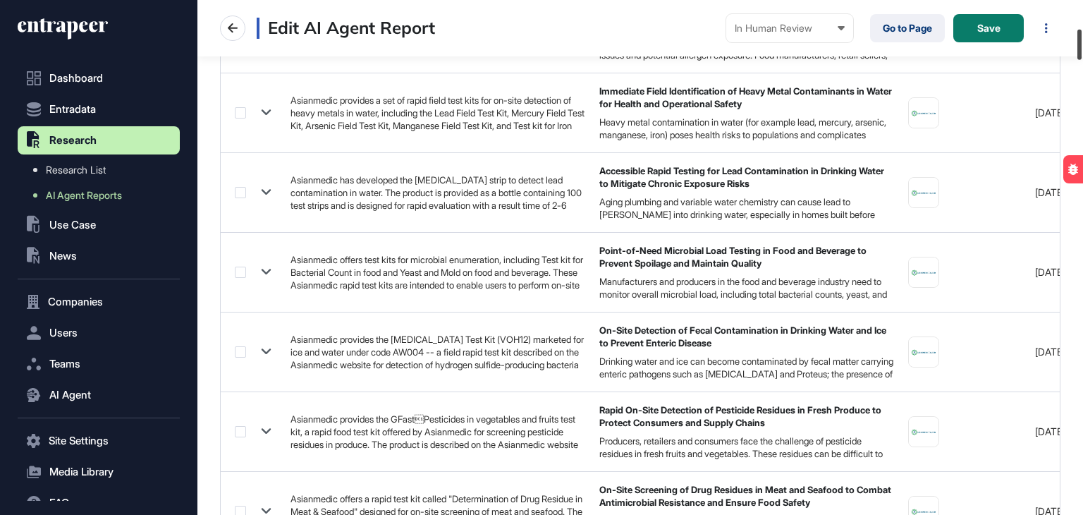
scroll to position [474, 0]
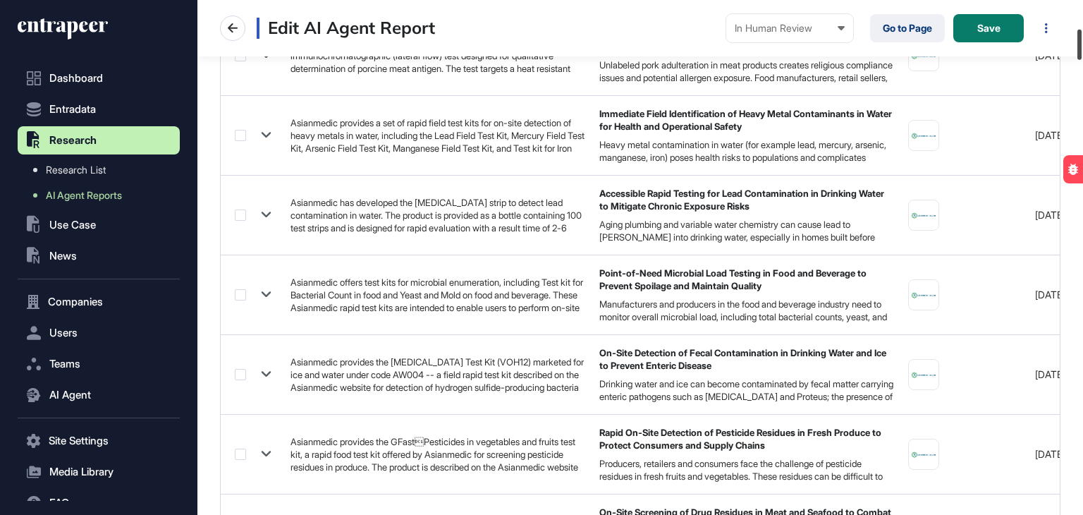
drag, startPoint x: 1082, startPoint y: 470, endPoint x: 1082, endPoint y: 42, distance: 428.5
click at [1081, 42] on div at bounding box center [1079, 45] width 4 height 30
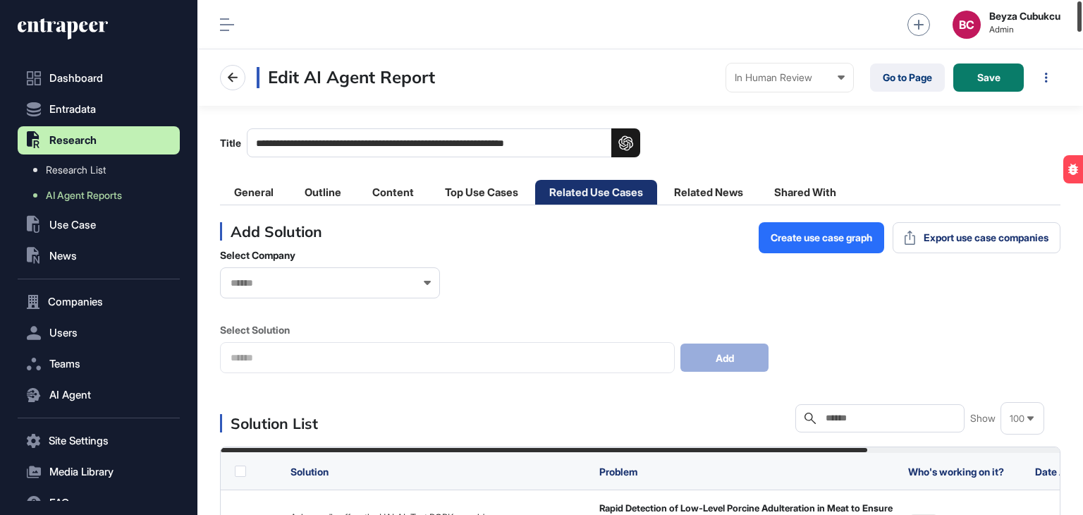
click at [1081, 18] on div at bounding box center [1079, 16] width 4 height 30
click at [247, 468] on th at bounding box center [252, 470] width 63 height 37
click at [242, 470] on label at bounding box center [240, 470] width 11 height 11
drag, startPoint x: 1082, startPoint y: 23, endPoint x: 314, endPoint y: 319, distance: 823.6
click at [1081, 18] on div at bounding box center [1079, 16] width 4 height 30
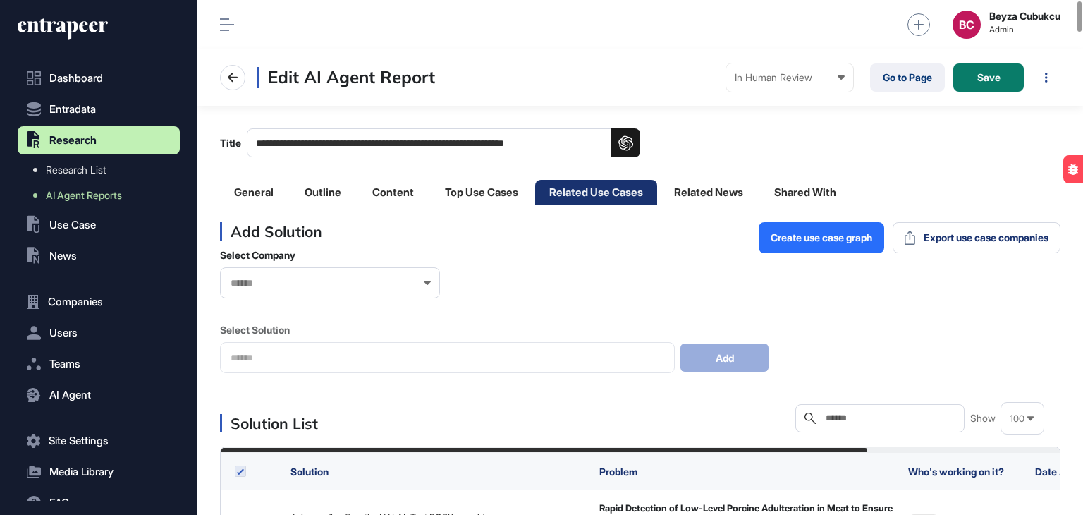
click at [237, 470] on label at bounding box center [240, 470] width 11 height 11
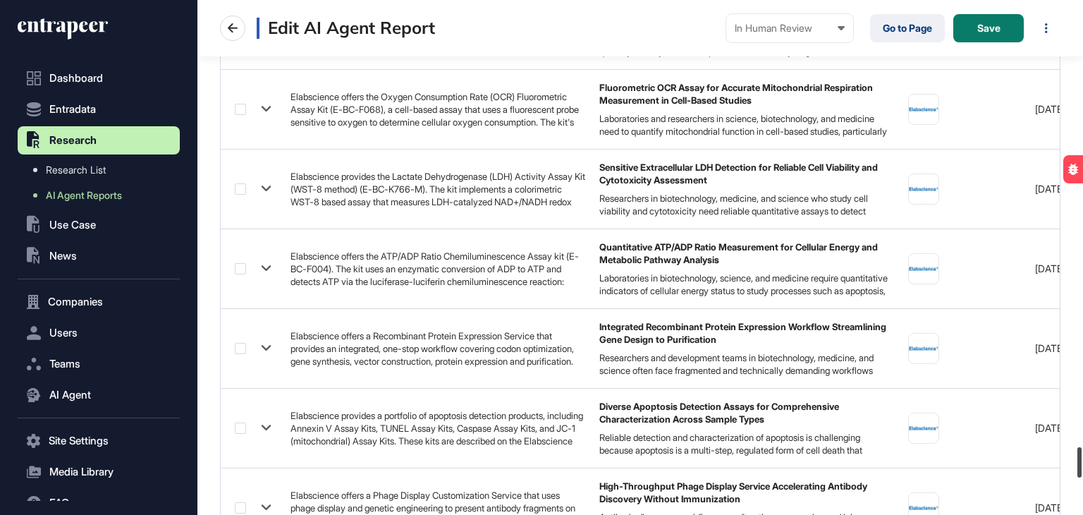
scroll to position [8156, 0]
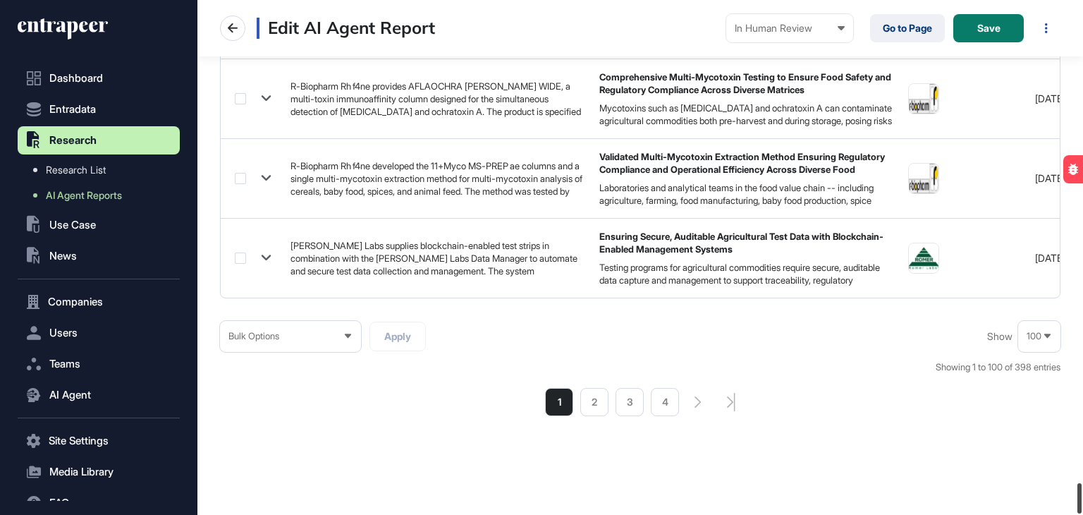
drag, startPoint x: 1081, startPoint y: 15, endPoint x: 1082, endPoint y: 547, distance: 532.1
click at [1082, 514] on html "**********" at bounding box center [541, 257] width 1083 height 515
click at [675, 393] on li "4" at bounding box center [665, 402] width 28 height 28
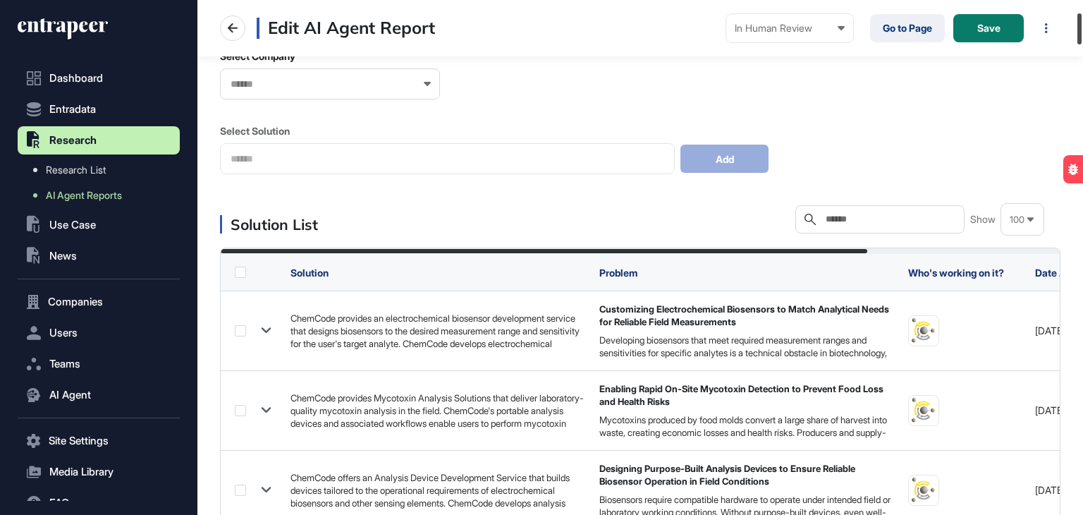
scroll to position [175, 0]
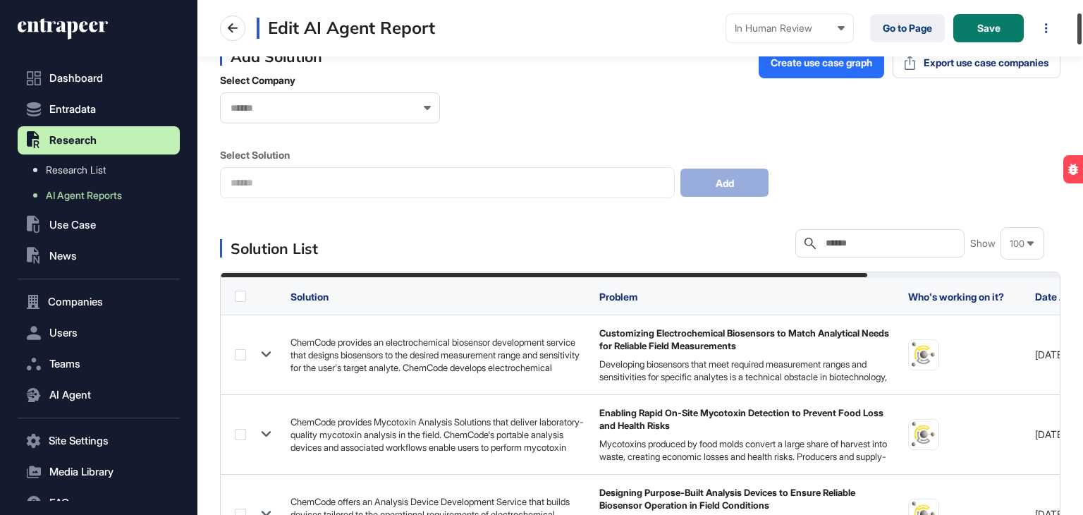
drag, startPoint x: 1082, startPoint y: 17, endPoint x: 1082, endPoint y: 27, distance: 10.6
click at [1081, 27] on div at bounding box center [1079, 28] width 4 height 31
click at [241, 294] on label at bounding box center [240, 295] width 11 height 11
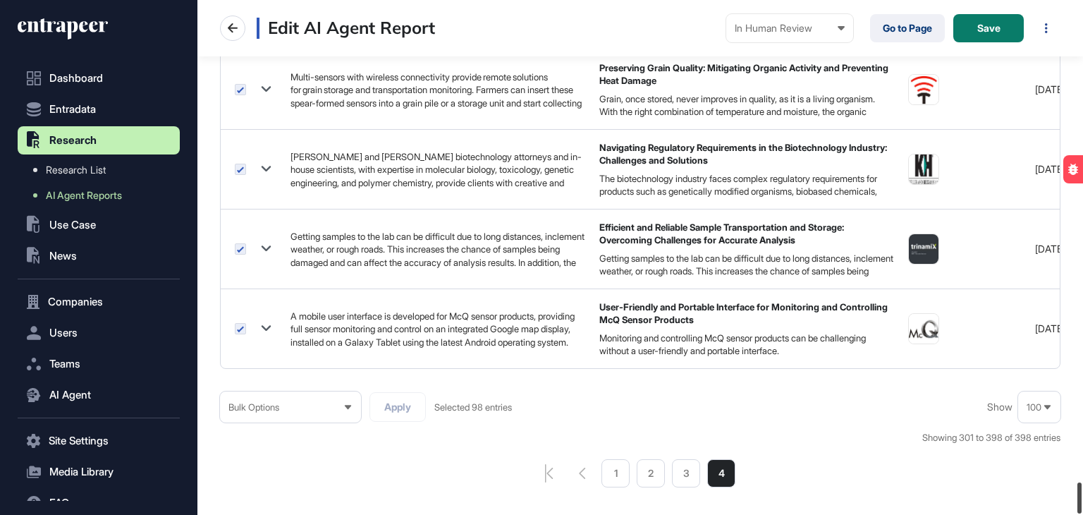
scroll to position [7985, 0]
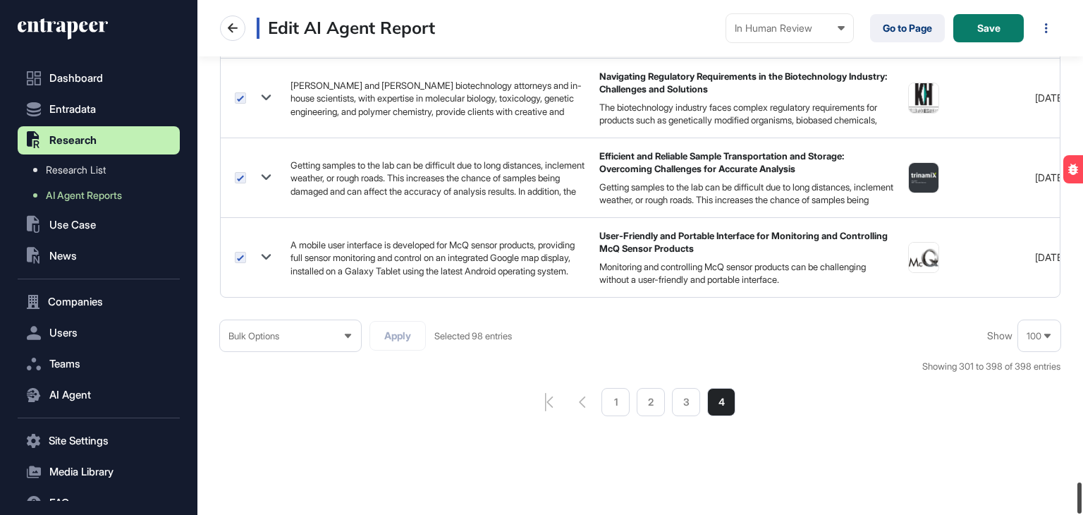
drag, startPoint x: 1082, startPoint y: 238, endPoint x: 1082, endPoint y: 547, distance: 309.4
click at [1082, 514] on html "**********" at bounding box center [541, 257] width 1083 height 515
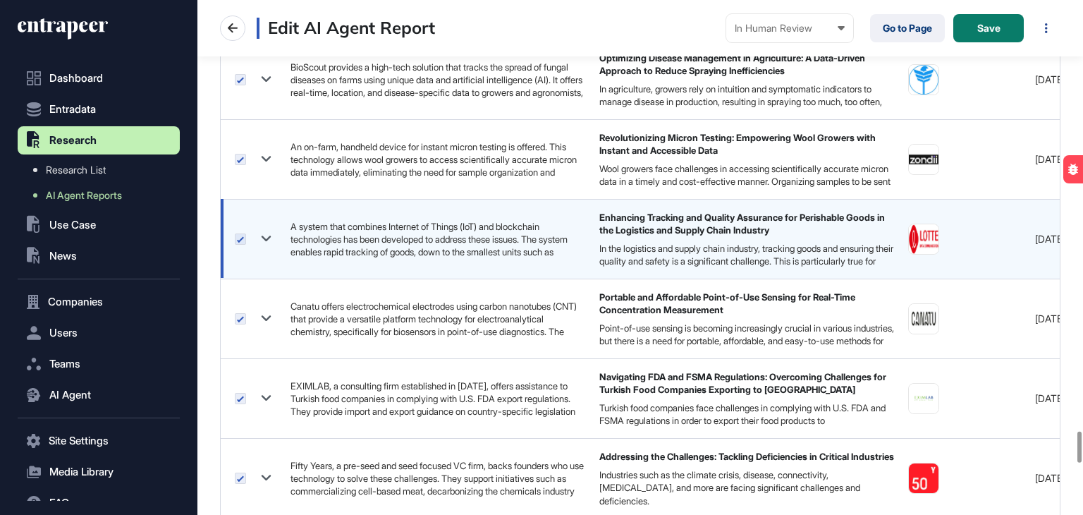
scroll to position [6857, 0]
